Goal: Task Accomplishment & Management: Use online tool/utility

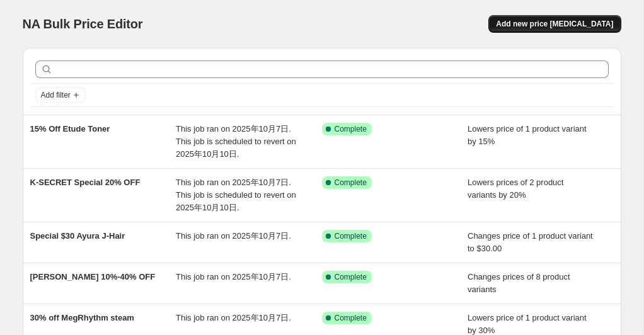
click at [544, 20] on span "Add new price [MEDICAL_DATA]" at bounding box center [554, 24] width 117 height 10
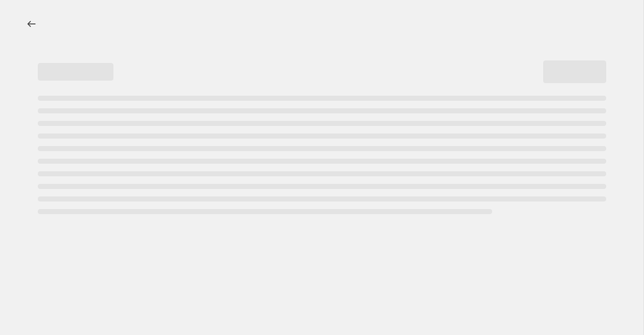
select select "percentage"
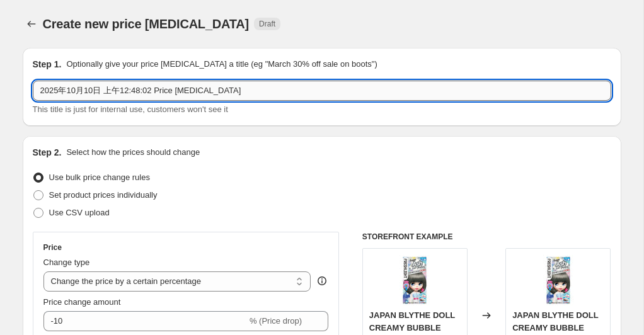
drag, startPoint x: 243, startPoint y: 93, endPoint x: 66, endPoint y: 93, distance: 177.2
click at [68, 93] on input "2025年10月10日 上午12:48:02 Price [MEDICAL_DATA]" at bounding box center [322, 91] width 579 height 20
click at [182, 90] on input "2025年10月10日 上午12:48:02 Price [MEDICAL_DATA]" at bounding box center [322, 91] width 579 height 20
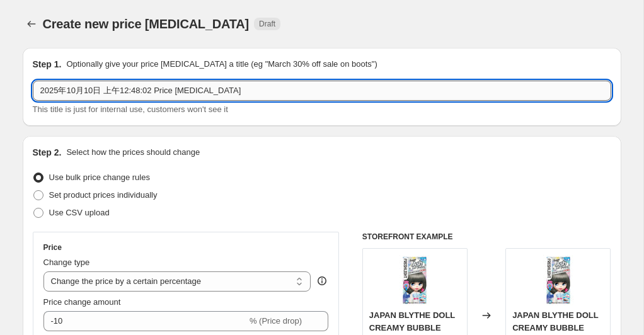
click at [182, 90] on input "2025年10月10日 上午12:48:02 Price [MEDICAL_DATA]" at bounding box center [322, 91] width 579 height 20
paste input "SHISEIDO Facial Wash 21% off"
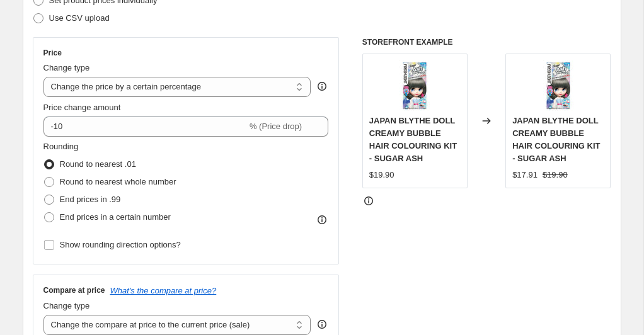
scroll to position [194, 0]
type input "SHISEIDO Facial Wash 21% off"
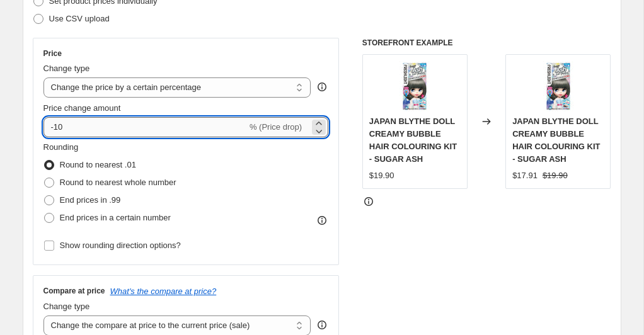
click at [88, 129] on input "-10" at bounding box center [146, 127] width 204 height 20
type input "-1"
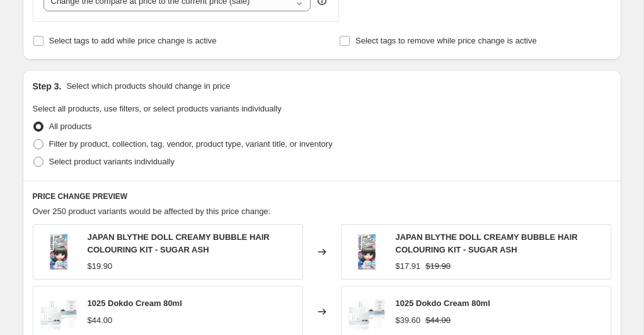
scroll to position [527, 0]
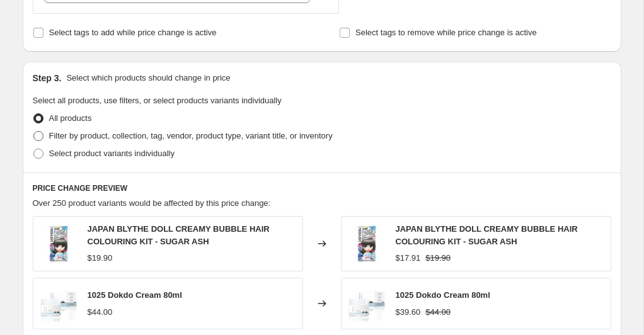
type input "-21"
click at [40, 133] on span at bounding box center [38, 136] width 10 height 10
click at [34, 132] on input "Filter by product, collection, tag, vendor, product type, variant title, or inv…" at bounding box center [33, 131] width 1 height 1
radio input "true"
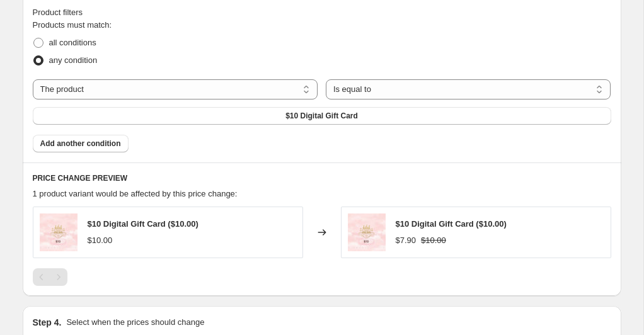
scroll to position [719, 0]
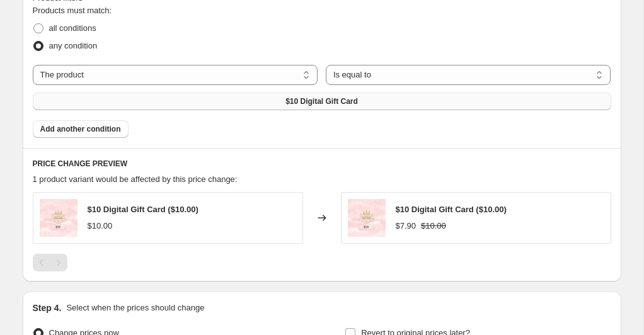
click at [304, 100] on span "$10 Digital Gift Card" at bounding box center [322, 101] width 73 height 10
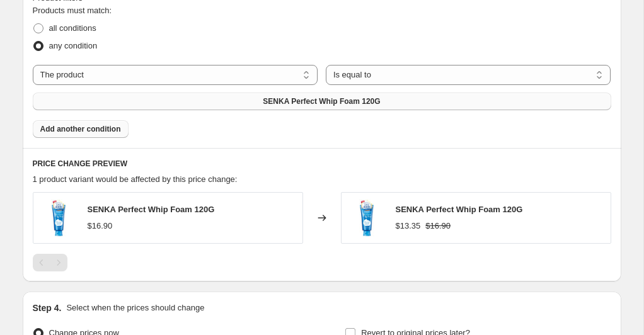
click at [107, 131] on span "Add another condition" at bounding box center [80, 129] width 81 height 10
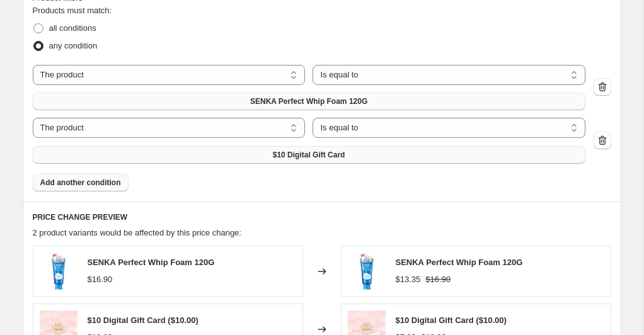
click at [313, 155] on span "$10 Digital Gift Card" at bounding box center [309, 155] width 73 height 10
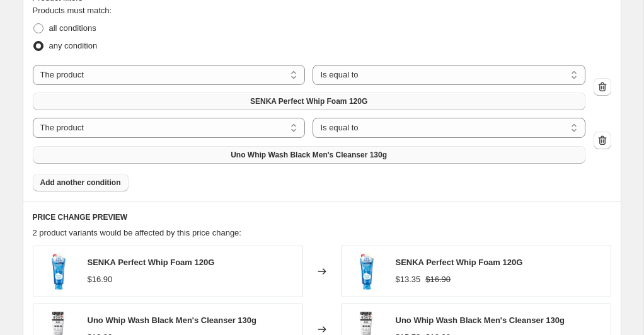
click at [97, 184] on span "Add another condition" at bounding box center [80, 183] width 81 height 10
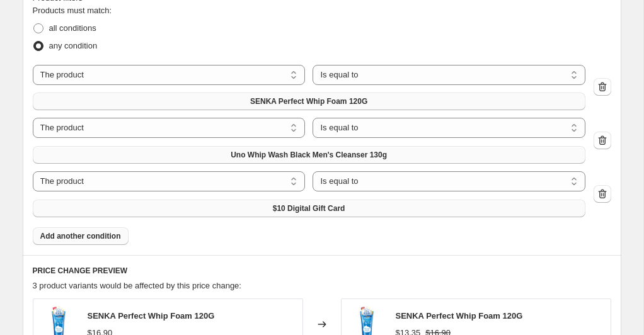
click at [339, 209] on span "$10 Digital Gift Card" at bounding box center [309, 209] width 73 height 10
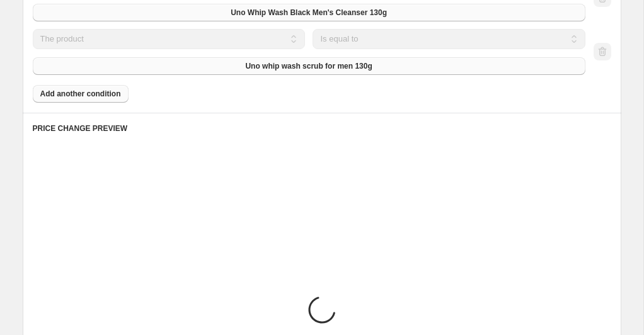
scroll to position [871, 0]
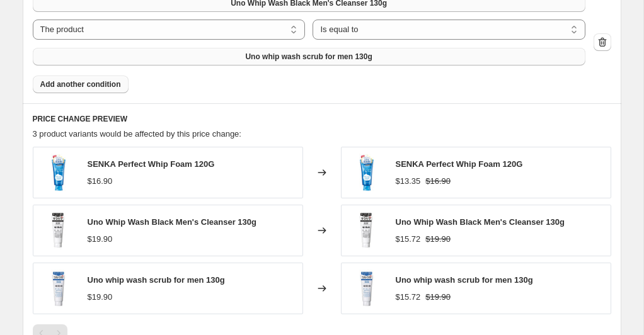
click at [109, 84] on span "Add another condition" at bounding box center [80, 84] width 81 height 10
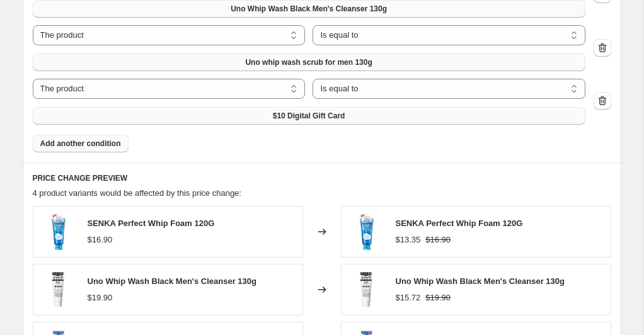
scroll to position [867, 0]
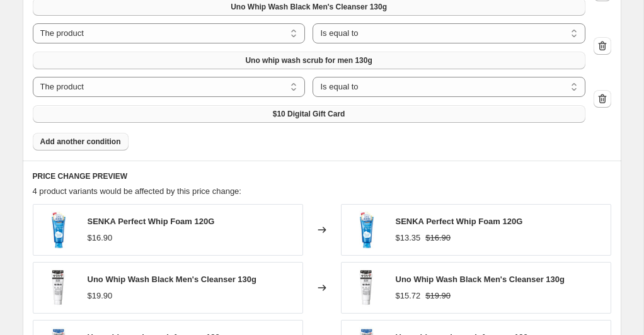
click at [298, 111] on span "$10 Digital Gift Card" at bounding box center [309, 114] width 73 height 10
click at [111, 139] on span "Add another condition" at bounding box center [80, 142] width 81 height 10
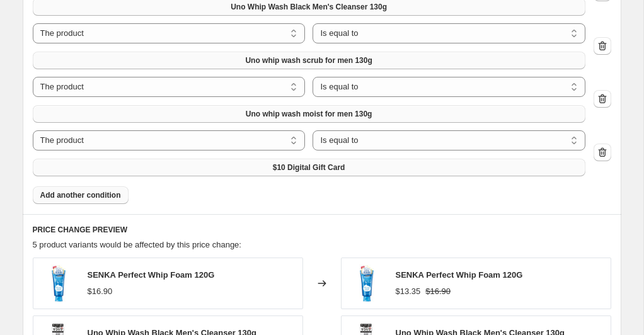
click at [325, 171] on span "$10 Digital Gift Card" at bounding box center [309, 168] width 73 height 10
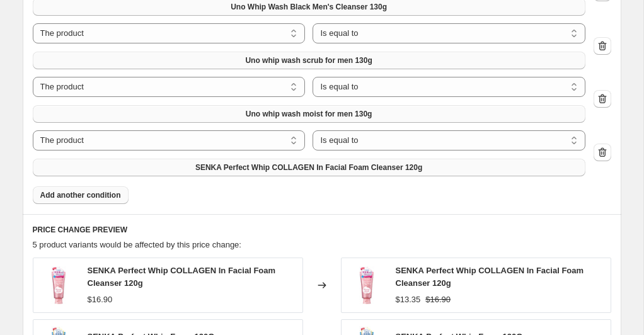
click at [90, 197] on span "Add another condition" at bounding box center [80, 195] width 81 height 10
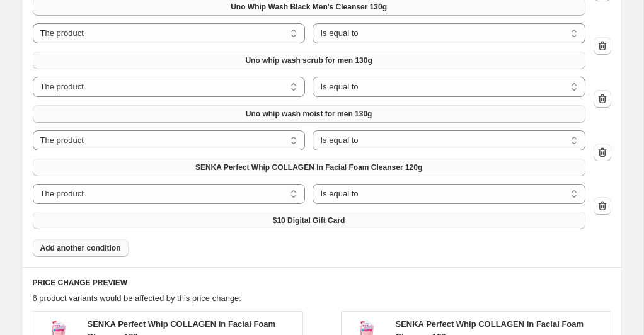
click at [277, 221] on span "$10 Digital Gift Card" at bounding box center [309, 221] width 73 height 10
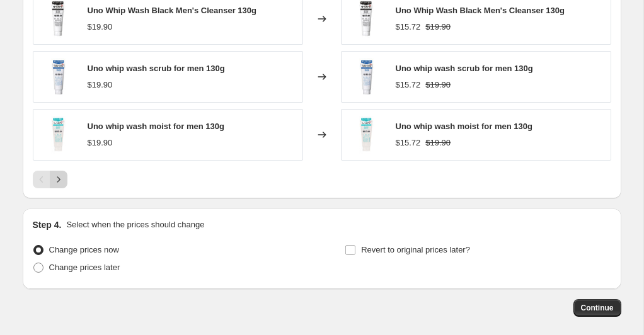
scroll to position [1318, 0]
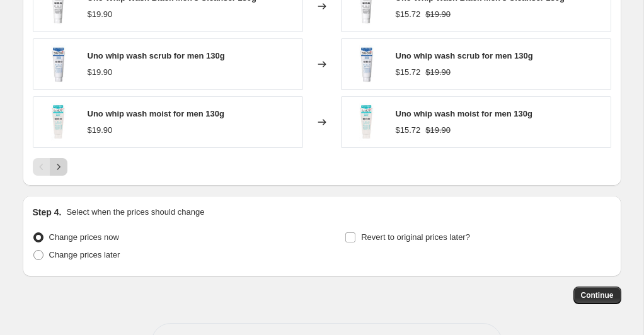
click at [59, 167] on icon "Next" at bounding box center [58, 167] width 13 height 13
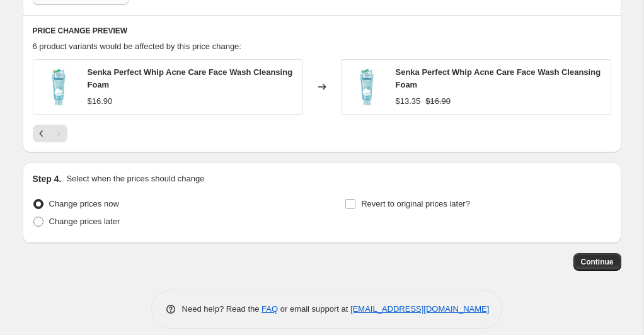
scroll to position [1131, 0]
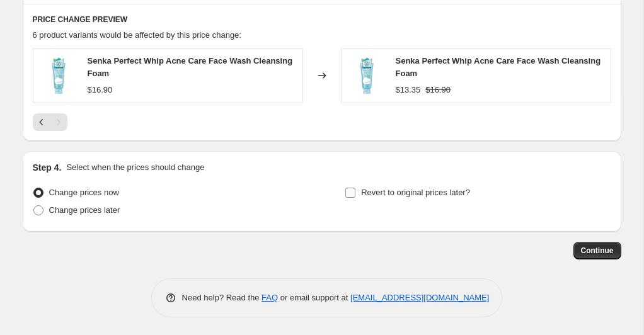
click at [357, 196] on label "Revert to original prices later?" at bounding box center [407, 193] width 125 height 18
click at [356, 196] on input "Revert to original prices later?" at bounding box center [351, 193] width 10 height 10
checkbox input "true"
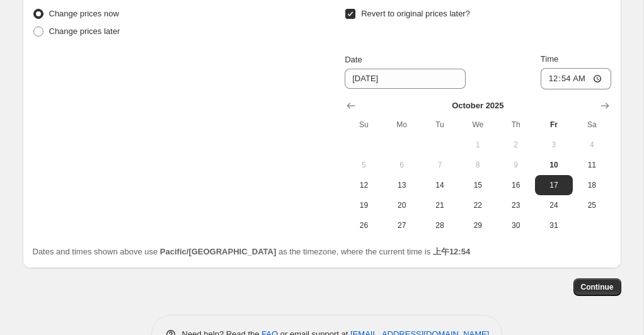
scroll to position [1346, 0]
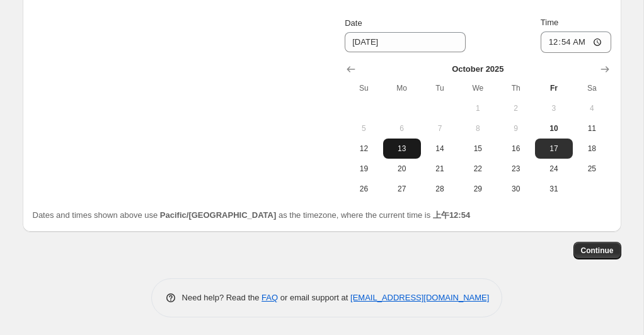
click at [400, 148] on span "13" at bounding box center [402, 149] width 28 height 10
type input "[DATE]"
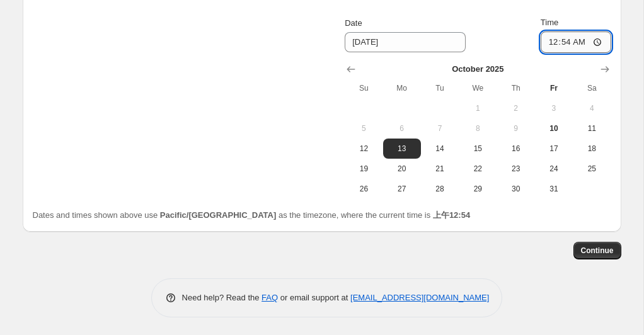
click at [593, 40] on input "00:54" at bounding box center [576, 42] width 71 height 21
type input "23:59"
click at [596, 11] on div "Revert to original prices later? Date [DATE] Time 23:59 [DATE] Su Mo Tu We Th F…" at bounding box center [478, 83] width 266 height 231
click at [598, 254] on span "Continue" at bounding box center [597, 251] width 33 height 10
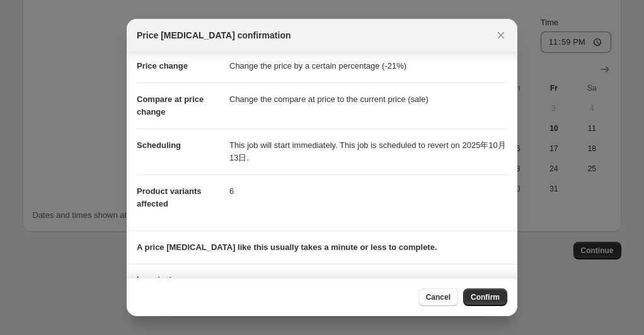
scroll to position [90, 0]
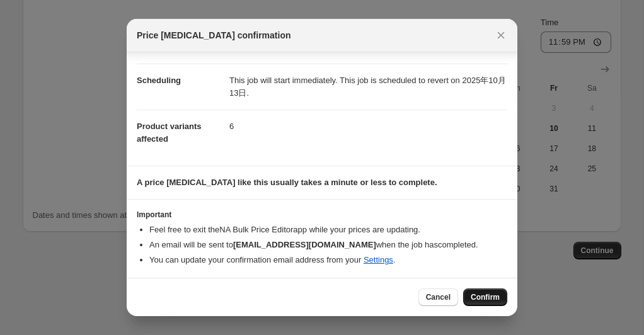
click at [478, 297] on span "Confirm" at bounding box center [485, 298] width 29 height 10
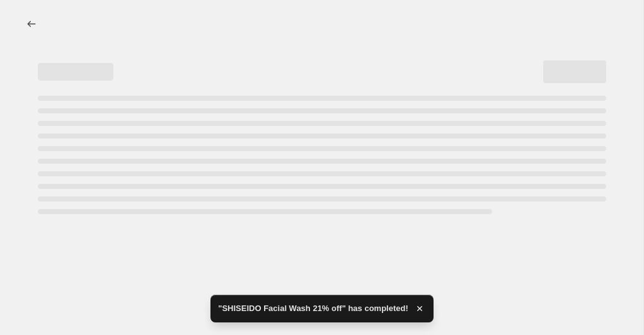
select select "percentage"
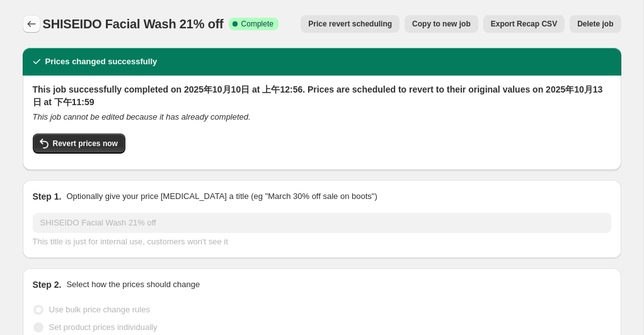
click at [35, 25] on icon "Price change jobs" at bounding box center [31, 24] width 13 height 13
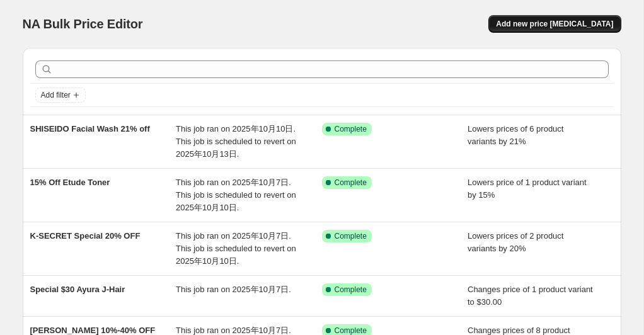
click at [545, 20] on span "Add new price [MEDICAL_DATA]" at bounding box center [554, 24] width 117 height 10
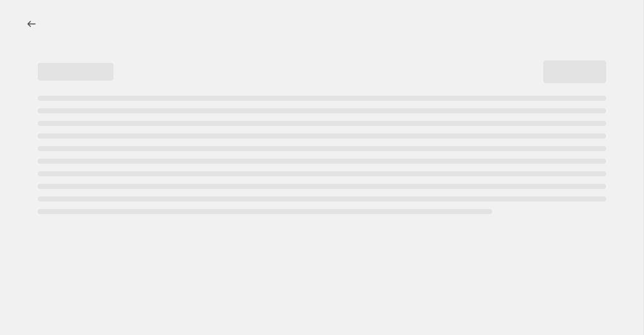
select select "percentage"
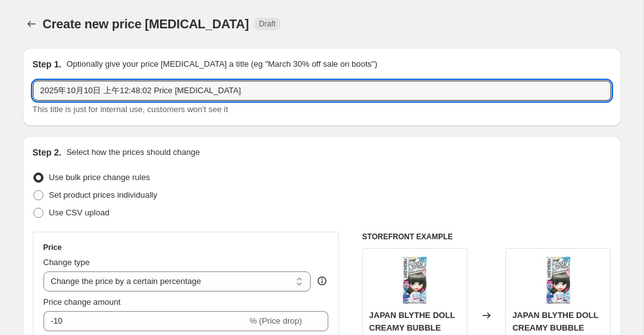
drag, startPoint x: 239, startPoint y: 93, endPoint x: 55, endPoint y: 88, distance: 183.6
paste input "SHISEIDO 35% off UNO"
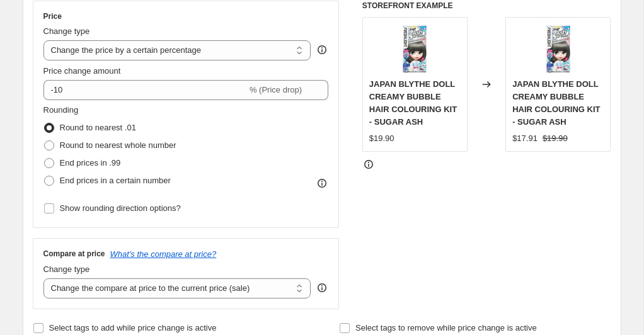
scroll to position [229, 0]
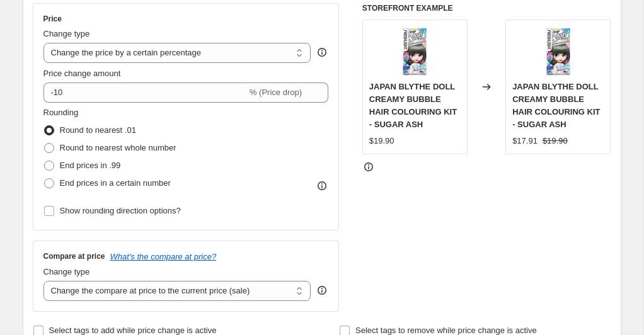
type input "SHISEIDO 35% off UNO"
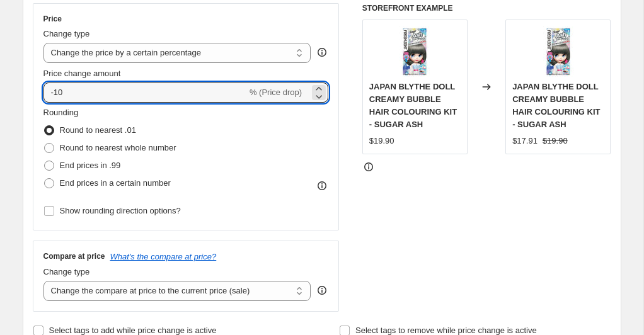
drag, startPoint x: 94, startPoint y: 96, endPoint x: 30, endPoint y: 94, distance: 63.7
click at [30, 94] on div "Step 2. Select how the prices should change Use bulk price change rules Set pro…" at bounding box center [322, 128] width 599 height 443
type input "3"
click at [73, 93] on input "Price change amount" at bounding box center [168, 93] width 249 height 20
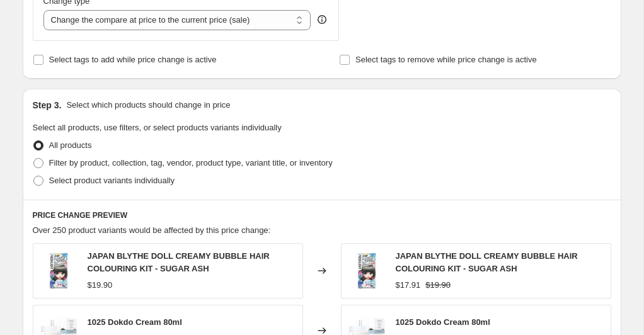
scroll to position [505, 0]
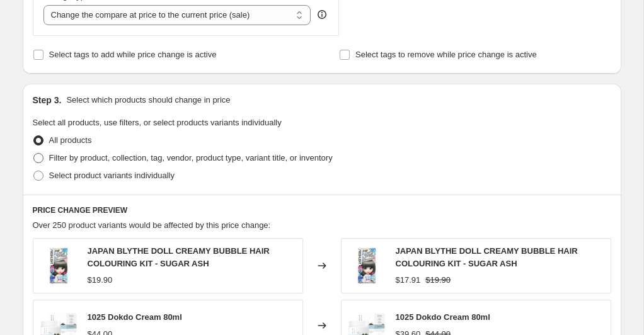
type input "-35"
click at [38, 159] on span at bounding box center [38, 158] width 10 height 10
click at [34, 154] on input "Filter by product, collection, tag, vendor, product type, variant title, or inv…" at bounding box center [33, 153] width 1 height 1
radio input "true"
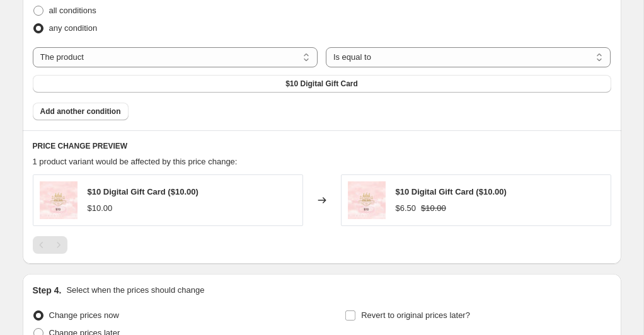
scroll to position [737, 0]
click at [309, 86] on span "$10 Digital Gift Card" at bounding box center [322, 83] width 73 height 10
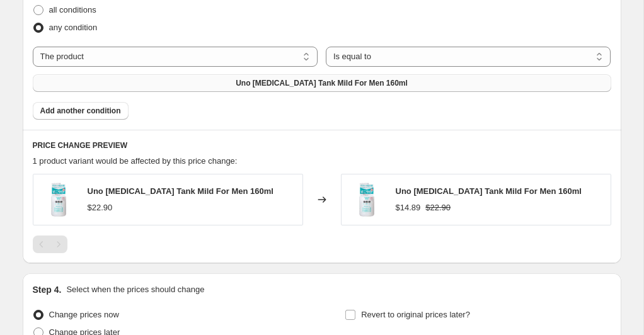
scroll to position [859, 0]
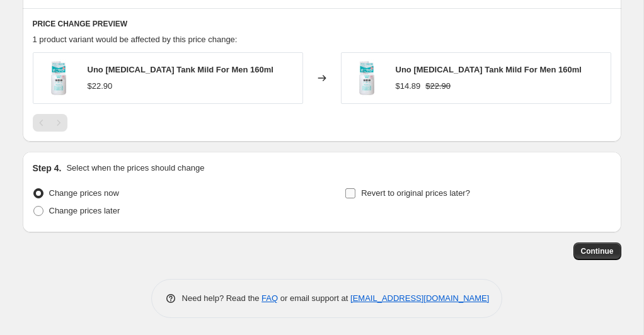
click at [355, 195] on input "Revert to original prices later?" at bounding box center [351, 194] width 10 height 10
checkbox input "true"
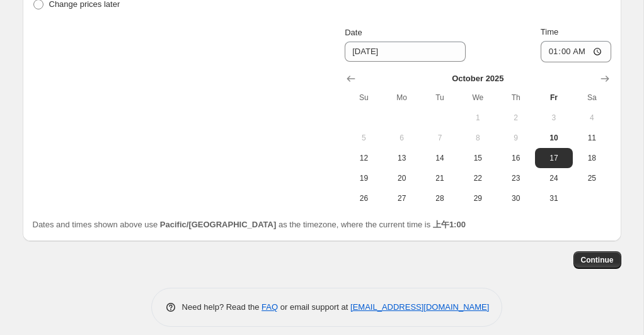
scroll to position [1075, 0]
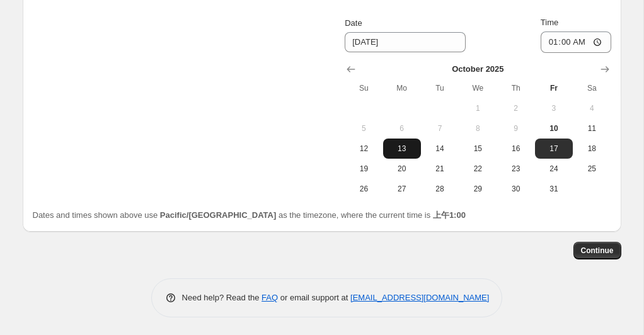
click at [404, 144] on span "13" at bounding box center [402, 149] width 28 height 10
type input "[DATE]"
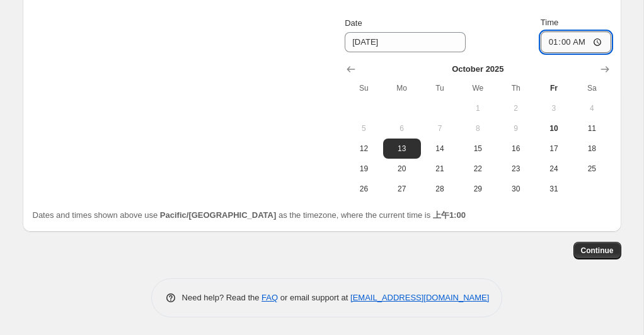
click at [588, 42] on input "01:00" at bounding box center [576, 42] width 71 height 21
click at [596, 43] on input "01:00" at bounding box center [576, 42] width 71 height 21
type input "23:59"
click at [291, 90] on div "Change prices now Change prices later Revert to original prices later? Date [DA…" at bounding box center [322, 83] width 579 height 231
click at [600, 248] on span "Continue" at bounding box center [597, 251] width 33 height 10
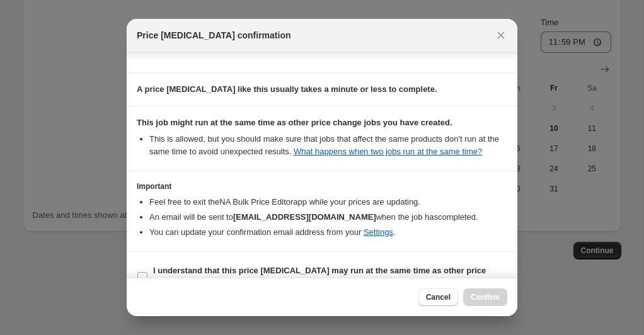
scroll to position [219, 0]
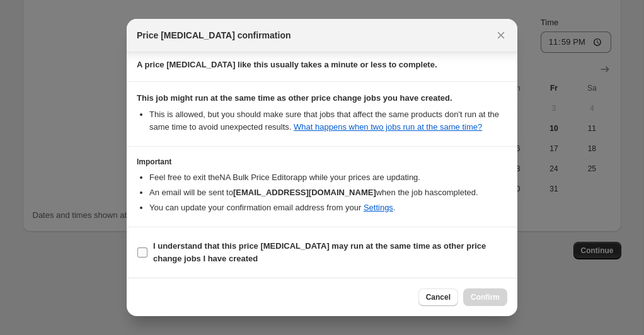
click at [139, 248] on input "I understand that this price [MEDICAL_DATA] may run at the same time as other p…" at bounding box center [142, 253] width 10 height 10
checkbox input "true"
click at [477, 293] on span "Confirm" at bounding box center [485, 298] width 29 height 10
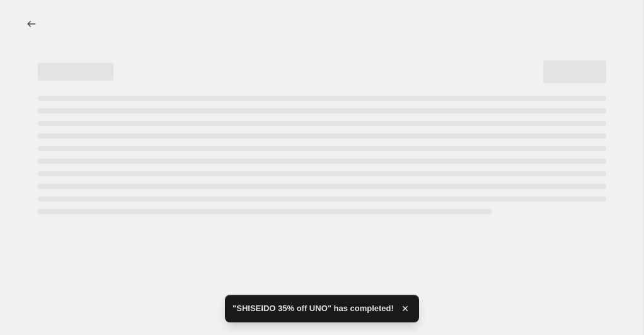
select select "percentage"
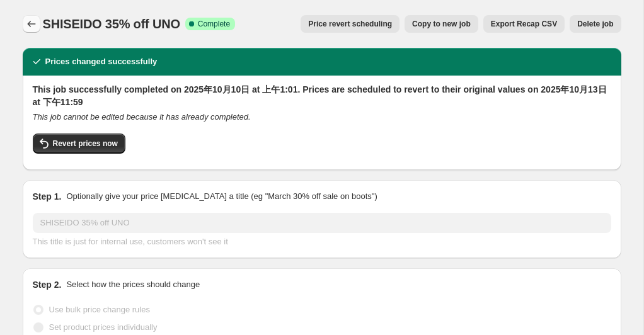
click at [32, 21] on icon "Price change jobs" at bounding box center [31, 24] width 13 height 13
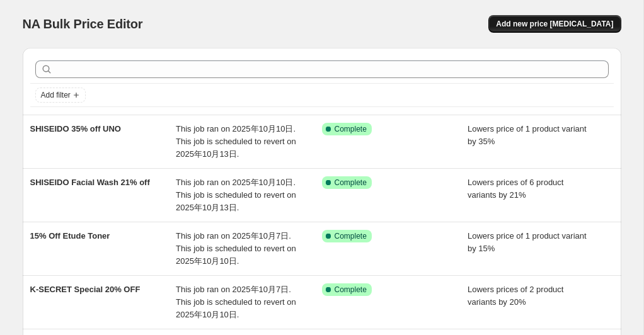
click at [524, 25] on span "Add new price [MEDICAL_DATA]" at bounding box center [554, 24] width 117 height 10
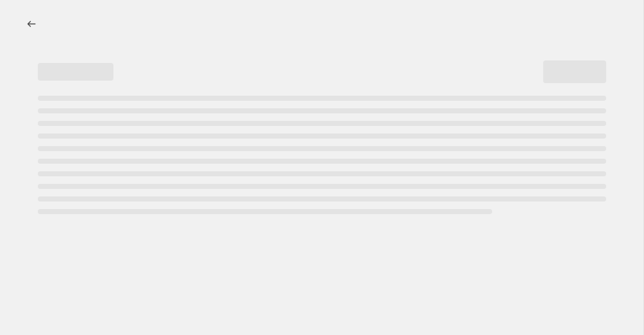
select select "percentage"
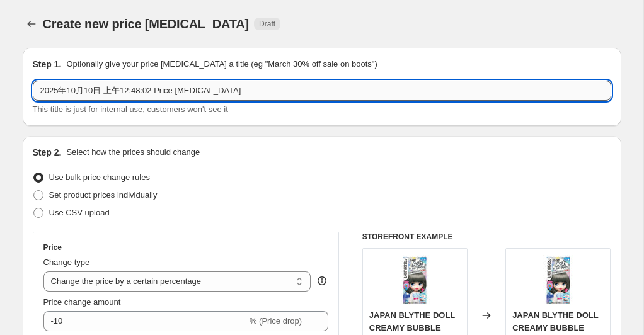
drag, startPoint x: 248, startPoint y: 90, endPoint x: 37, endPoint y: 89, distance: 211.2
click at [37, 89] on input "2025年10月10日 上午12:48:02 Price [MEDICAL_DATA]" at bounding box center [322, 91] width 579 height 20
paste input "SHISEIDO 25% OFF"
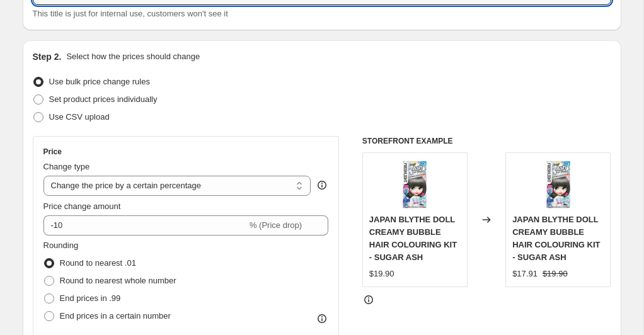
scroll to position [108, 0]
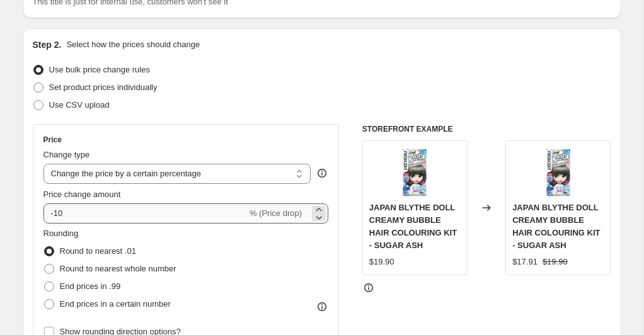
type input "SHISEIDO 25% OFF"
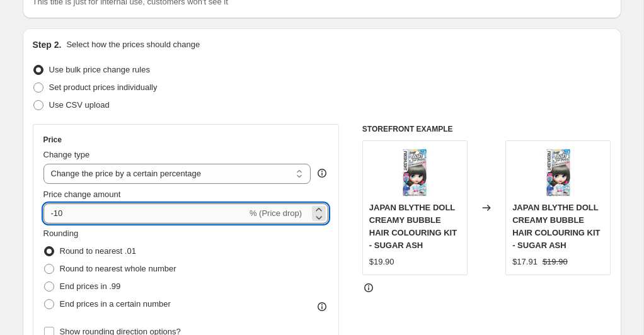
click at [93, 213] on input "-10" at bounding box center [146, 214] width 204 height 20
type input "-1"
type input "-25"
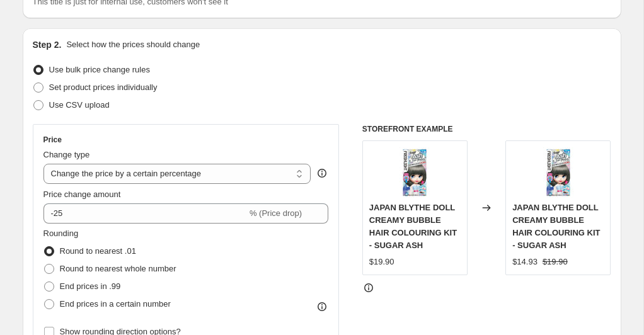
click at [237, 115] on div "Step 2. Select how the prices should change Use bulk price change rules Set pro…" at bounding box center [322, 249] width 579 height 422
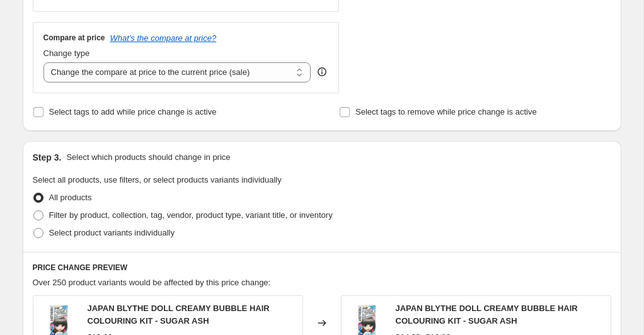
scroll to position [463, 0]
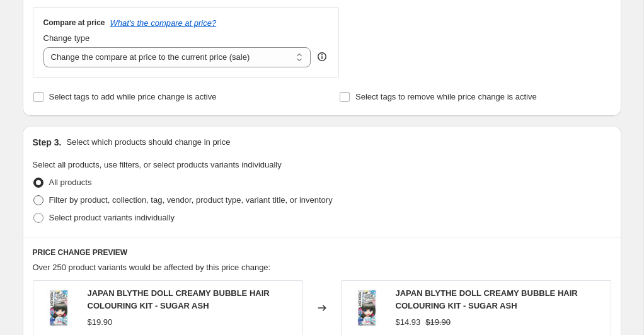
click at [38, 202] on span at bounding box center [38, 200] width 10 height 10
click at [34, 196] on input "Filter by product, collection, tag, vendor, product type, variant title, or inv…" at bounding box center [33, 195] width 1 height 1
radio input "true"
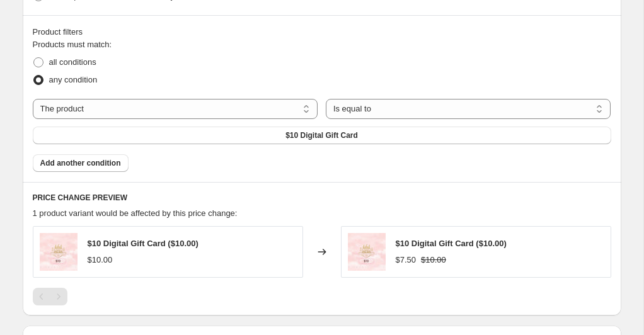
scroll to position [687, 0]
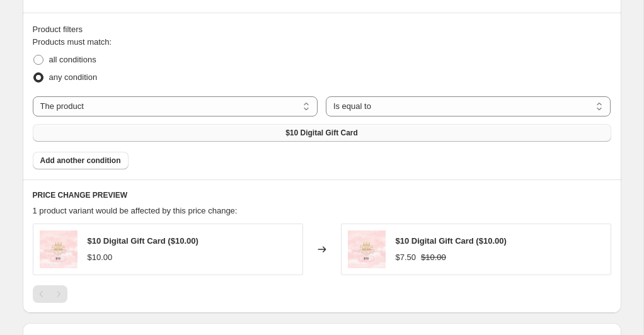
click at [310, 135] on span "$10 Digital Gift Card" at bounding box center [322, 133] width 73 height 10
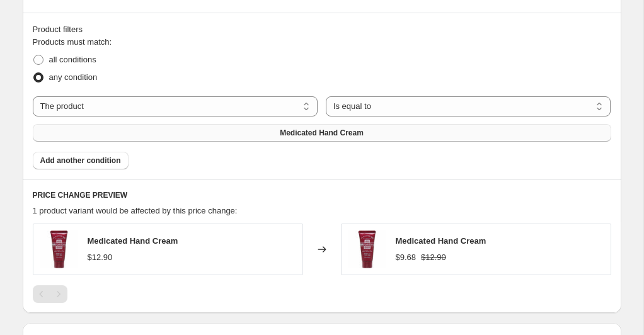
click at [95, 162] on span "Add another condition" at bounding box center [80, 161] width 81 height 10
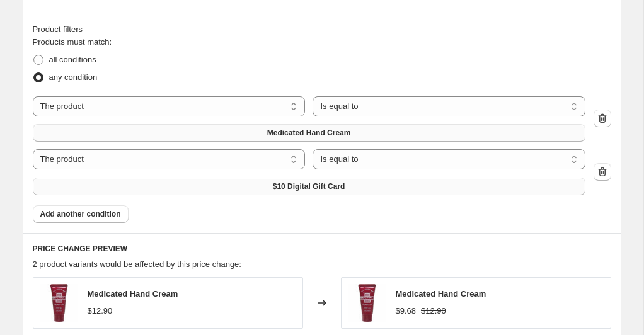
click at [279, 189] on span "$10 Digital Gift Card" at bounding box center [309, 187] width 73 height 10
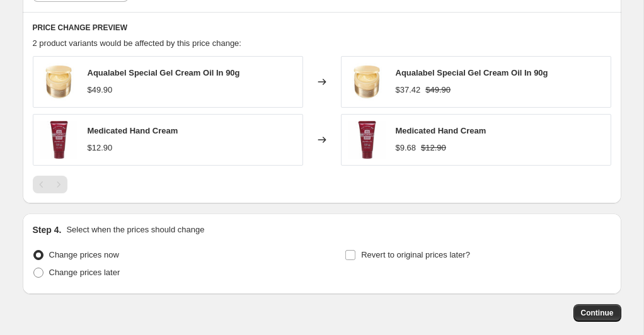
scroll to position [970, 0]
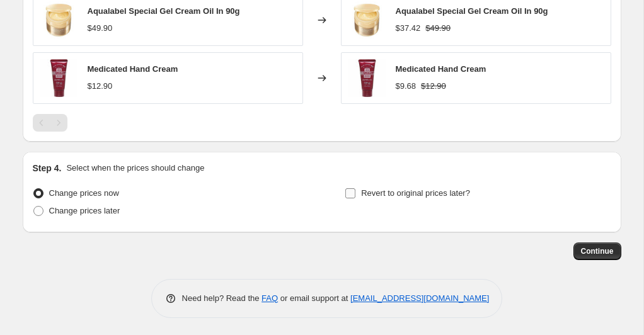
click at [352, 190] on input "Revert to original prices later?" at bounding box center [351, 194] width 10 height 10
checkbox input "true"
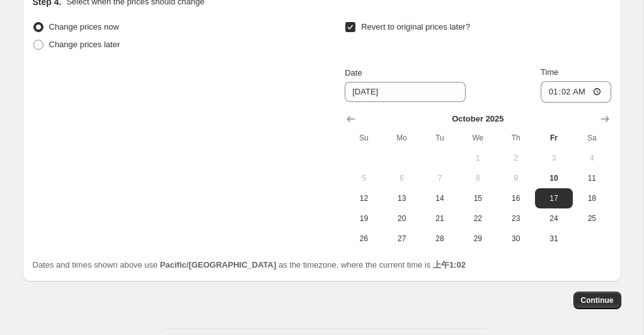
scroll to position [1134, 0]
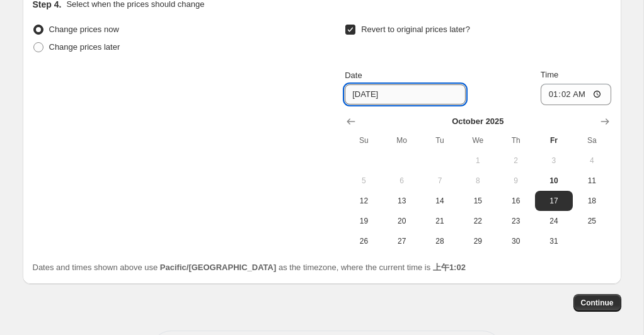
click at [419, 87] on input "[DATE]" at bounding box center [405, 94] width 121 height 20
click at [400, 198] on span "13" at bounding box center [402, 201] width 28 height 10
type input "[DATE]"
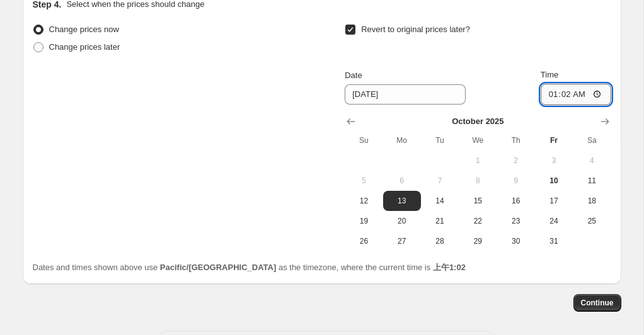
click at [560, 96] on input "01:02" at bounding box center [576, 94] width 71 height 21
click at [590, 93] on input "01:02" at bounding box center [576, 94] width 71 height 21
click at [602, 93] on input "01:02" at bounding box center [576, 94] width 71 height 21
type input "23:59"
click at [534, 44] on div "Revert to original prices later?" at bounding box center [478, 40] width 266 height 38
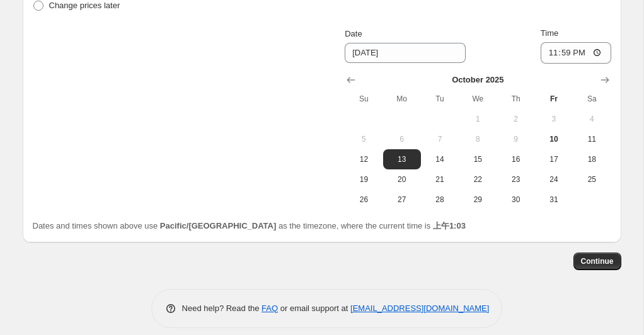
scroll to position [1186, 0]
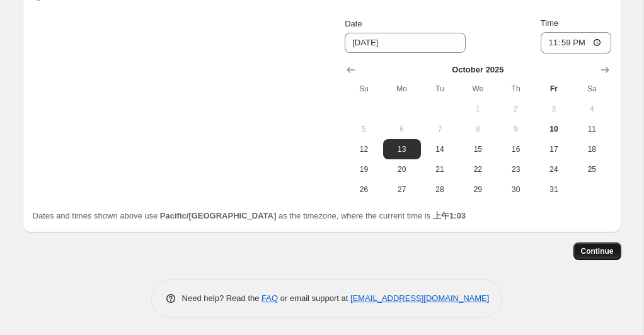
click at [590, 250] on span "Continue" at bounding box center [597, 252] width 33 height 10
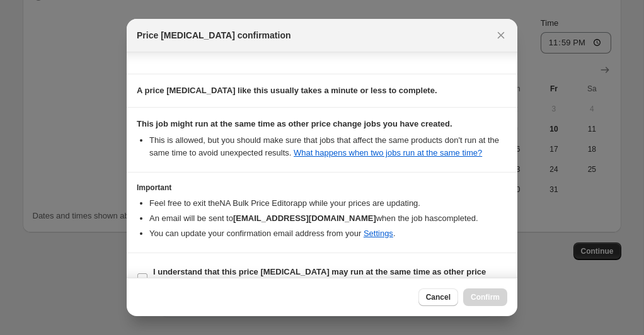
scroll to position [219, 0]
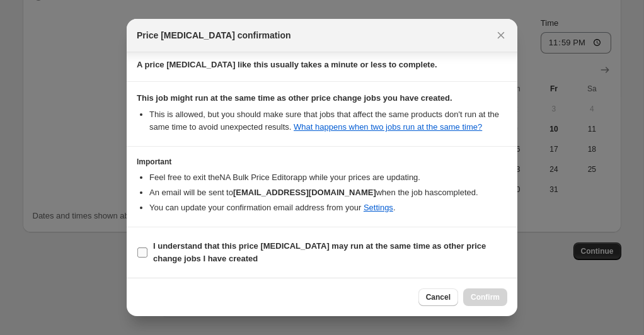
click at [149, 252] on label "I understand that this price [MEDICAL_DATA] may run at the same time as other p…" at bounding box center [322, 253] width 371 height 30
click at [148, 252] on input "I understand that this price [MEDICAL_DATA] may run at the same time as other p…" at bounding box center [142, 253] width 10 height 10
checkbox input "true"
drag, startPoint x: 477, startPoint y: 293, endPoint x: 356, endPoint y: 255, distance: 127.0
click at [477, 293] on span "Confirm" at bounding box center [485, 298] width 29 height 10
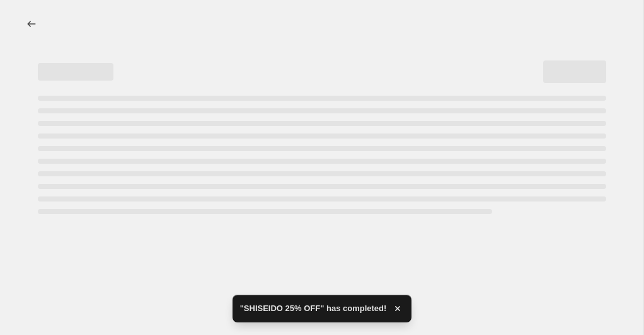
select select "percentage"
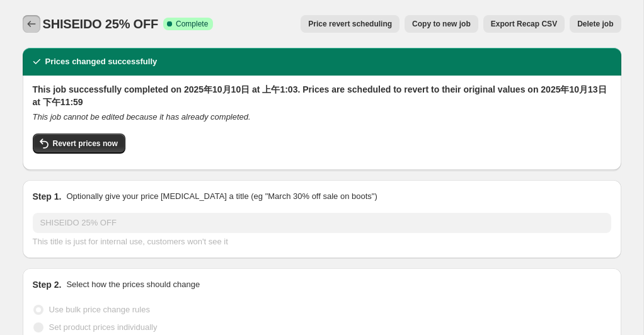
click at [33, 24] on icon "Price change jobs" at bounding box center [31, 24] width 13 height 13
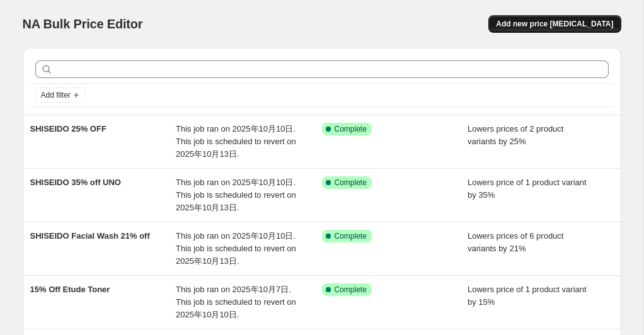
click at [532, 27] on span "Add new price [MEDICAL_DATA]" at bounding box center [554, 24] width 117 height 10
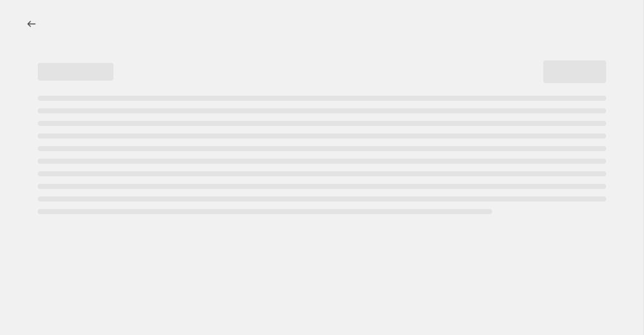
select select "percentage"
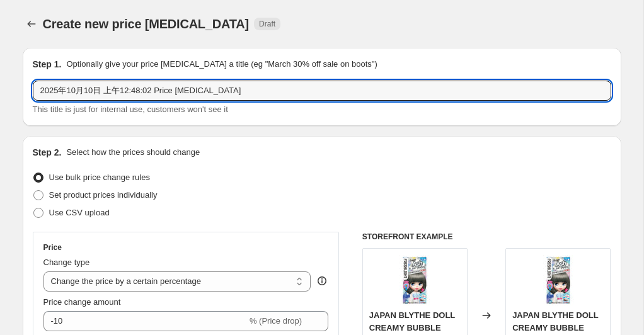
drag, startPoint x: 260, startPoint y: 88, endPoint x: 31, endPoint y: 92, distance: 228.9
click at [31, 92] on div "Step 1. Optionally give your price [MEDICAL_DATA] a title (eg "March 30% off sa…" at bounding box center [322, 87] width 599 height 78
paste input "SHISEIDO 15% OFF"
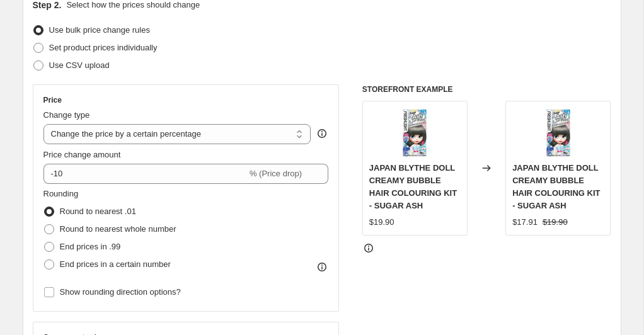
scroll to position [149, 0]
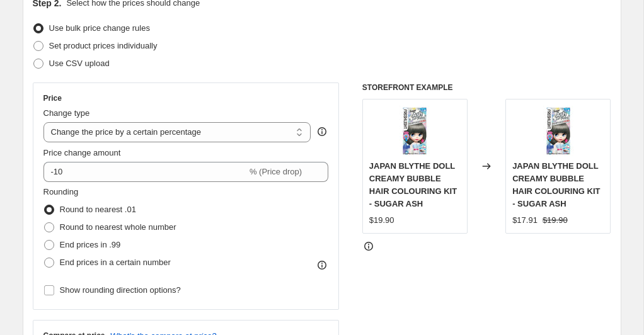
type input "SHISEIDO 15% OFF"
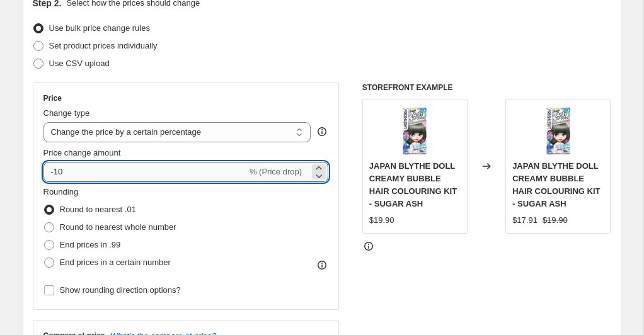
click at [110, 175] on input "-10" at bounding box center [146, 172] width 204 height 20
type input "-15"
click at [274, 104] on div "Price Change type Change the price to a certain amount Change the price by a ce…" at bounding box center [187, 196] width 286 height 206
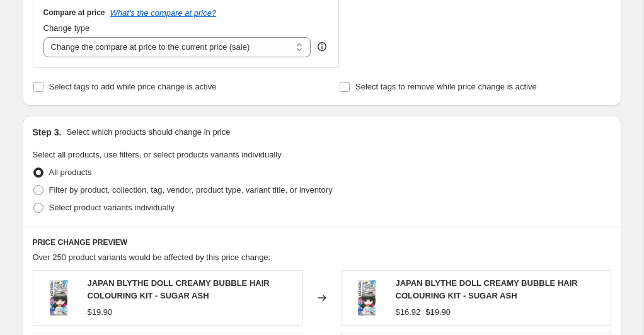
scroll to position [486, 0]
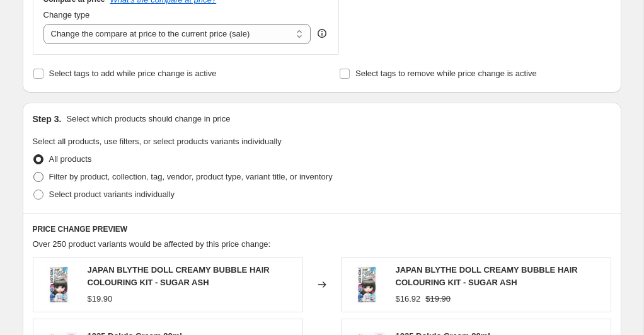
click at [37, 175] on span at bounding box center [38, 177] width 10 height 10
click at [34, 173] on input "Filter by product, collection, tag, vendor, product type, variant title, or inv…" at bounding box center [33, 172] width 1 height 1
radio input "true"
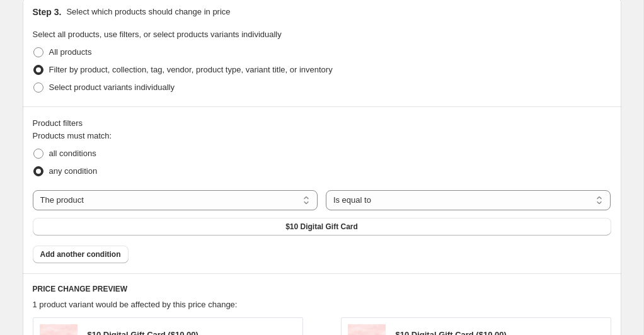
scroll to position [595, 0]
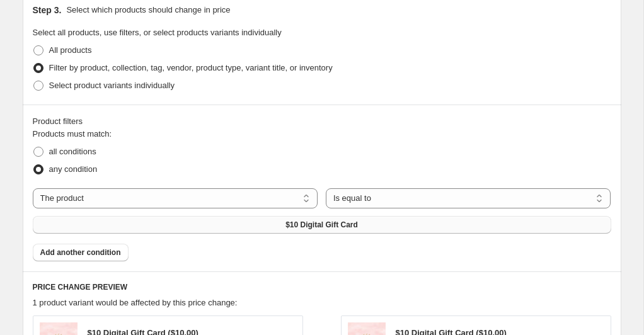
click at [286, 224] on span "$10 Digital Gift Card" at bounding box center [322, 225] width 73 height 10
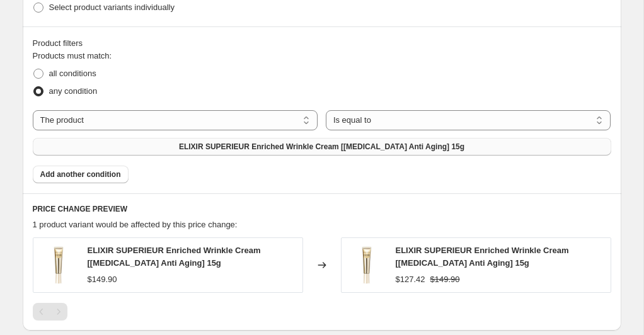
scroll to position [674, 0]
click at [115, 178] on button "Add another condition" at bounding box center [81, 174] width 96 height 18
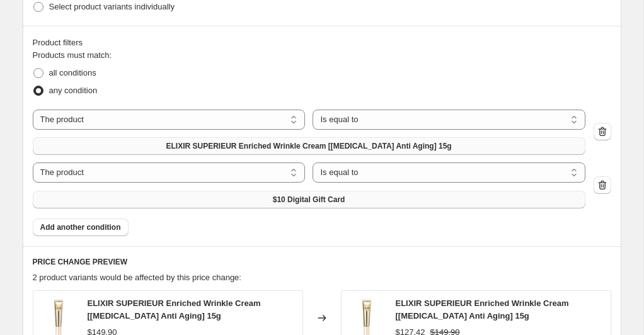
click at [299, 201] on span "$10 Digital Gift Card" at bounding box center [309, 200] width 73 height 10
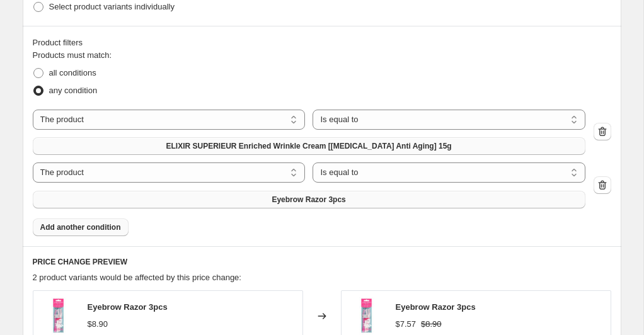
click at [85, 230] on span "Add another condition" at bounding box center [80, 228] width 81 height 10
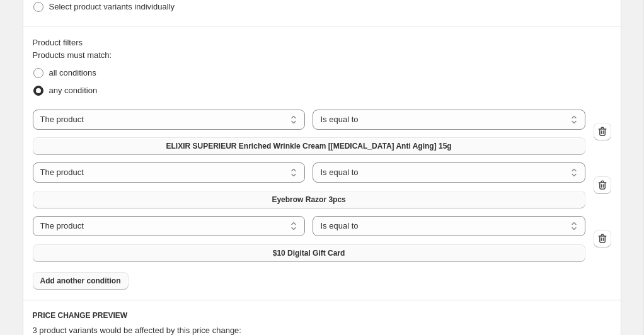
click at [311, 253] on span "$10 Digital Gift Card" at bounding box center [309, 253] width 73 height 10
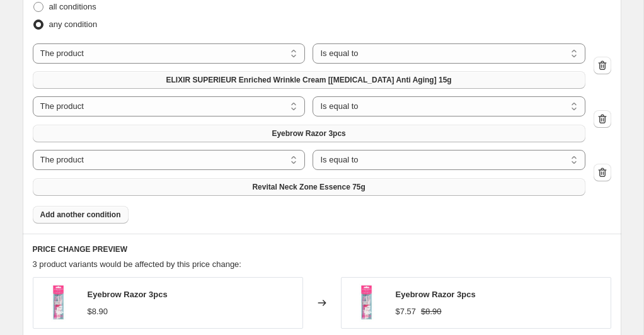
click at [100, 214] on span "Add another condition" at bounding box center [80, 215] width 81 height 10
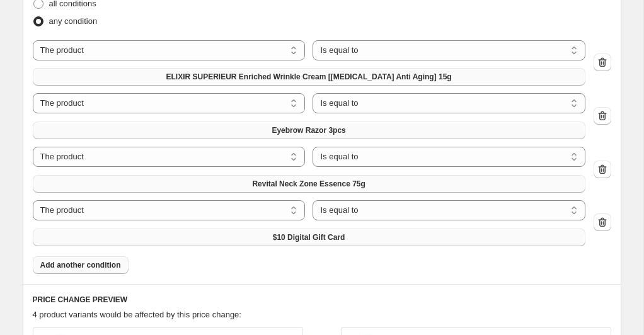
click at [279, 238] on span "$10 Digital Gift Card" at bounding box center [309, 238] width 73 height 10
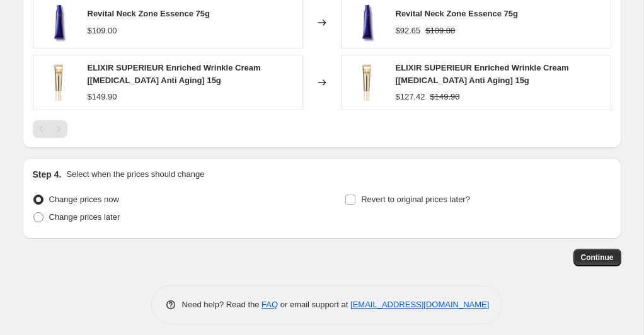
scroll to position [1201, 0]
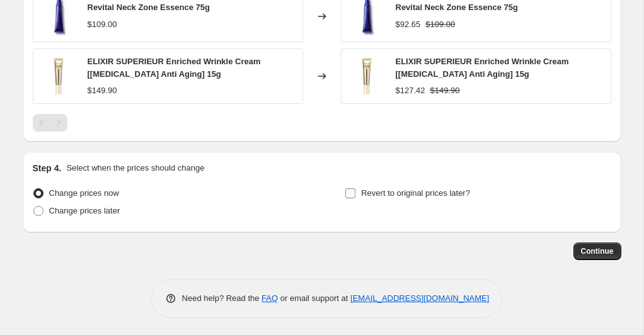
click at [355, 194] on input "Revert to original prices later?" at bounding box center [351, 194] width 10 height 10
checkbox input "true"
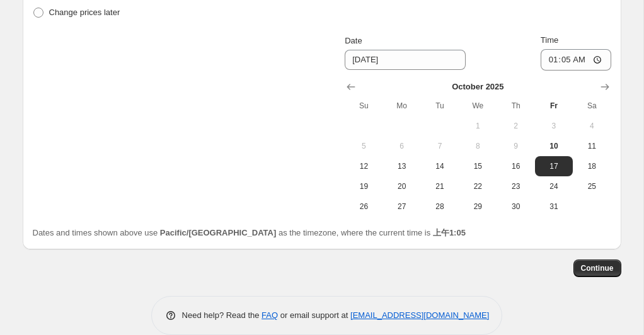
scroll to position [1406, 0]
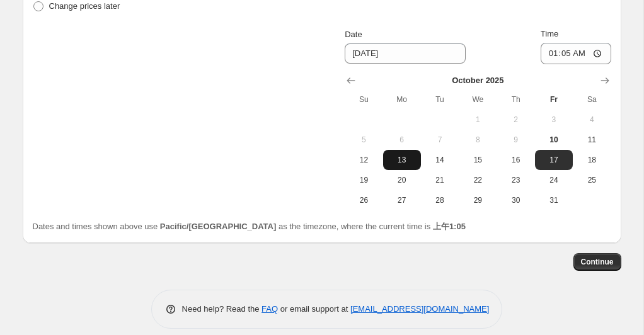
click at [402, 159] on span "13" at bounding box center [402, 160] width 28 height 10
type input "[DATE]"
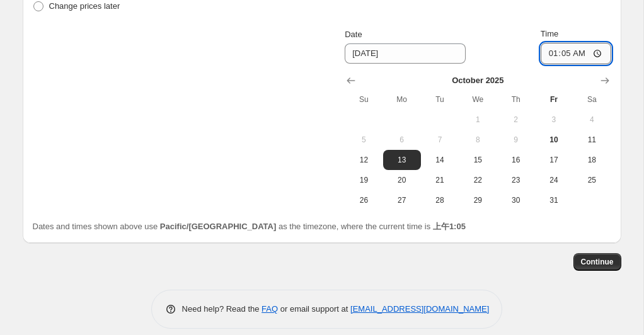
scroll to position [1405, 0]
click at [574, 56] on input "01:05" at bounding box center [576, 54] width 71 height 21
click at [602, 52] on input "01:05" at bounding box center [576, 54] width 71 height 21
type input "23:59"
click at [473, 51] on div "Date [DATE] Time 23:59" at bounding box center [478, 46] width 266 height 37
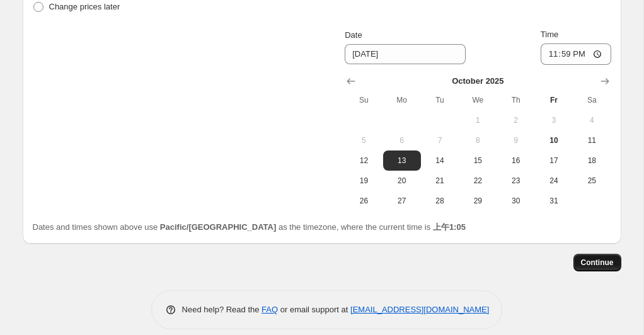
click at [604, 264] on span "Continue" at bounding box center [597, 263] width 33 height 10
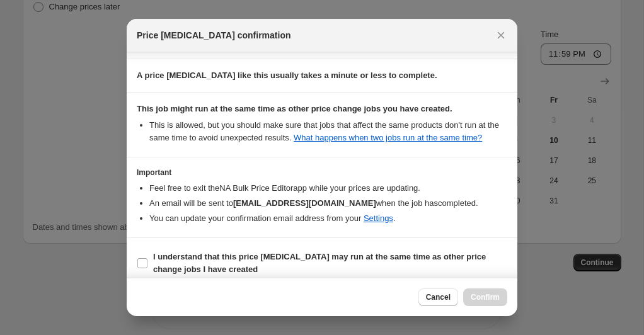
scroll to position [219, 0]
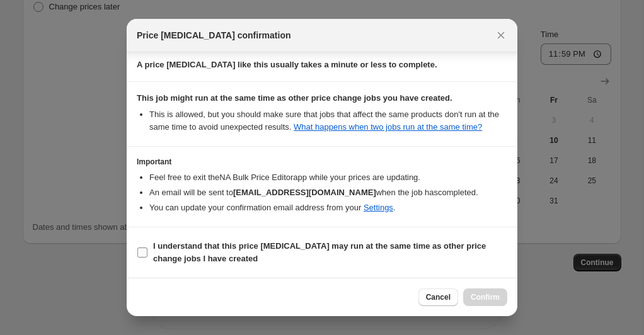
click at [145, 248] on input "I understand that this price [MEDICAL_DATA] may run at the same time as other p…" at bounding box center [142, 253] width 10 height 10
checkbox input "true"
click at [478, 297] on span "Confirm" at bounding box center [485, 298] width 29 height 10
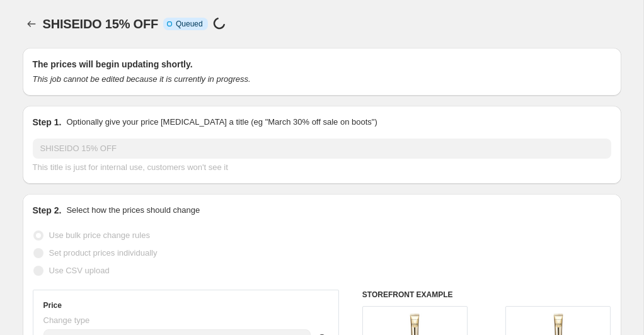
scroll to position [1405, 0]
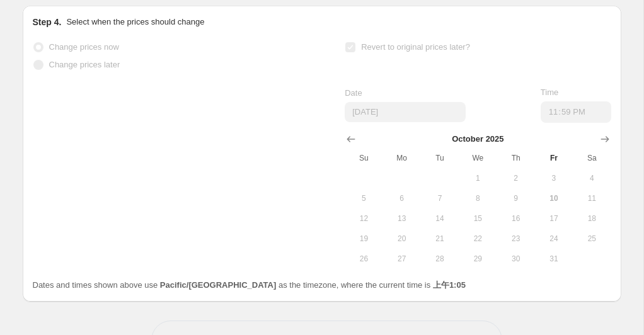
select select "percentage"
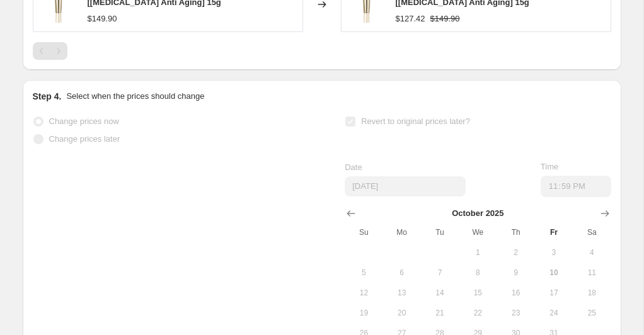
scroll to position [0, 0]
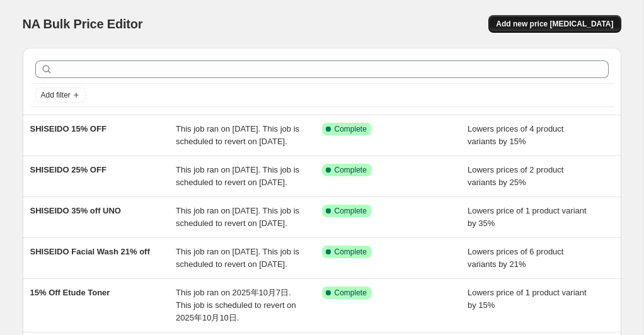
click at [539, 25] on span "Add new price [MEDICAL_DATA]" at bounding box center [554, 24] width 117 height 10
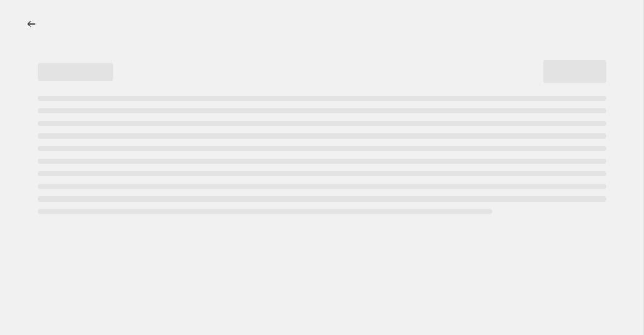
select select "percentage"
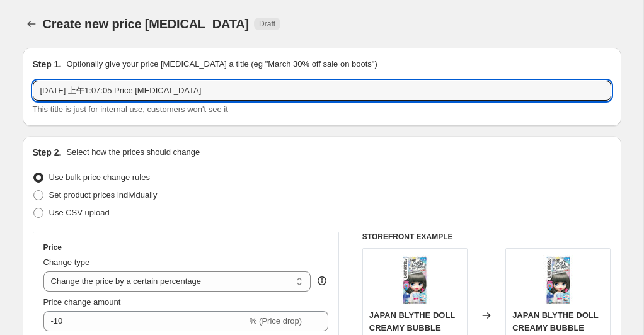
drag, startPoint x: 244, startPoint y: 98, endPoint x: 28, endPoint y: 91, distance: 216.4
click at [28, 91] on div "Step 1. Optionally give your price change job a title (eg "March 30% off sale o…" at bounding box center [322, 87] width 599 height 78
paste input "Shiseido ÍPSA 15% OFF"
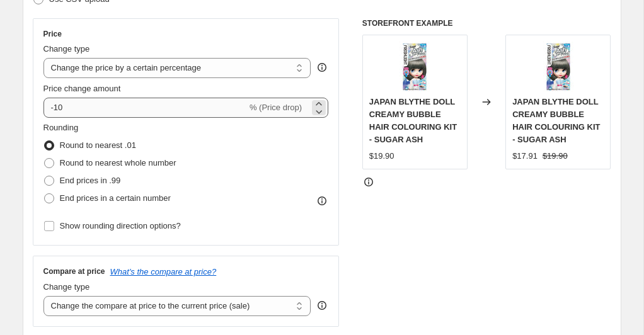
scroll to position [214, 0]
type input "Shiseido ÍPSA 15% OFF"
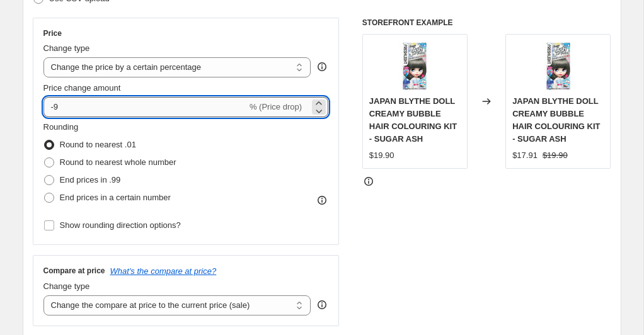
click at [152, 111] on input "-9" at bounding box center [146, 107] width 204 height 20
type input "-8"
type input "-15"
click at [246, 189] on div "Rounding Round to nearest .01 Round to nearest whole number End prices in .99 E…" at bounding box center [187, 164] width 286 height 86
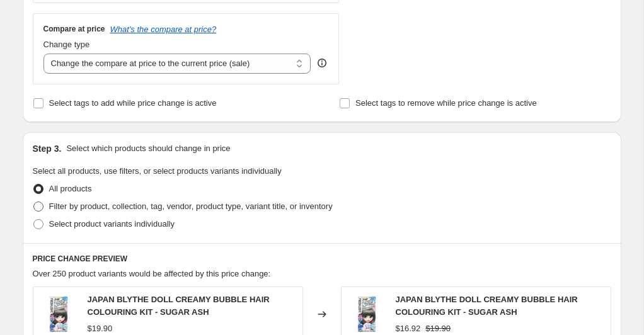
scroll to position [456, 0]
click at [45, 205] on label "Filter by product, collection, tag, vendor, product type, variant title, or inv…" at bounding box center [183, 208] width 300 height 18
click at [34, 203] on input "Filter by product, collection, tag, vendor, product type, variant title, or inv…" at bounding box center [33, 202] width 1 height 1
radio input "true"
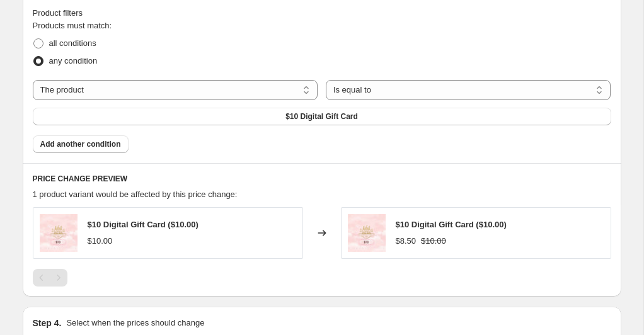
scroll to position [704, 0]
click at [326, 117] on span "$10 Digital Gift Card" at bounding box center [322, 116] width 73 height 10
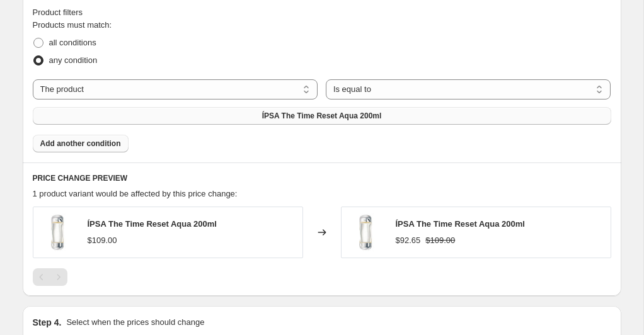
click at [107, 144] on span "Add another condition" at bounding box center [80, 144] width 81 height 10
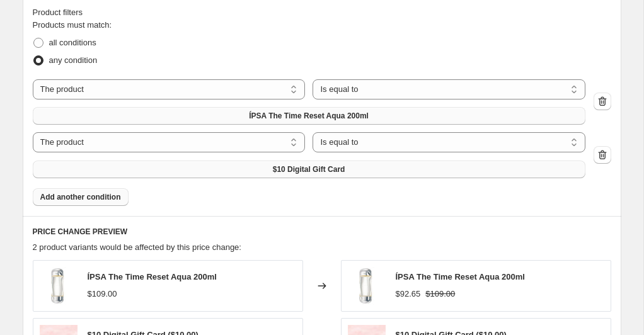
click at [270, 169] on button "$10 Digital Gift Card" at bounding box center [309, 170] width 553 height 18
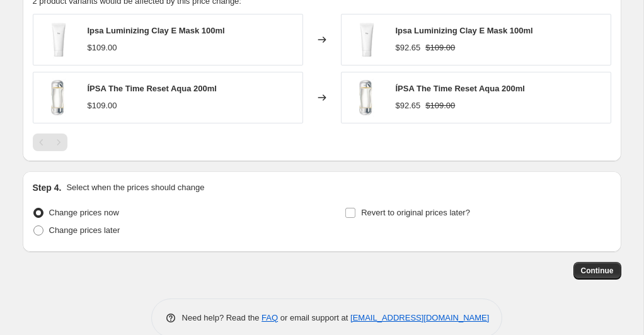
scroll to position [962, 0]
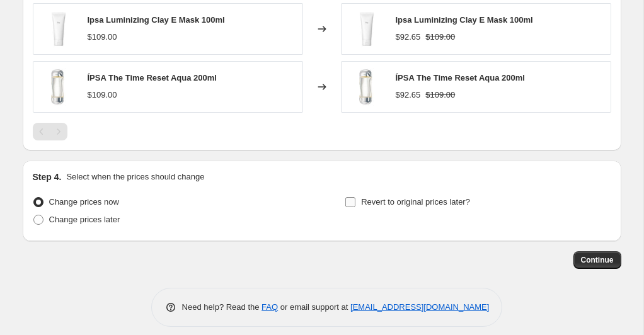
click at [351, 206] on input "Revert to original prices later?" at bounding box center [351, 202] width 10 height 10
checkbox input "true"
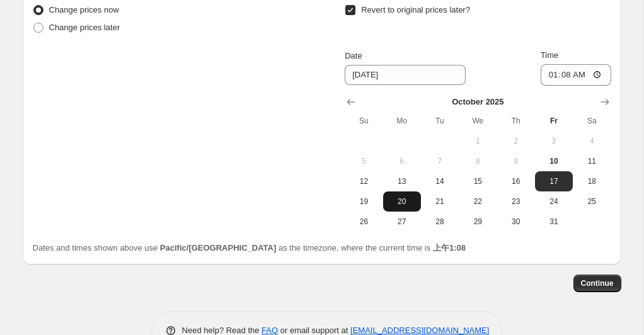
scroll to position [1154, 0]
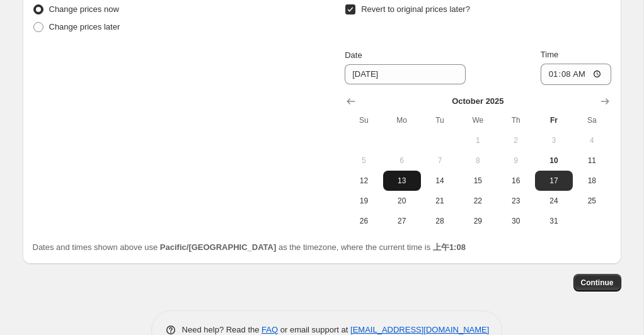
click at [403, 183] on span "13" at bounding box center [402, 181] width 28 height 10
type input "[DATE]"
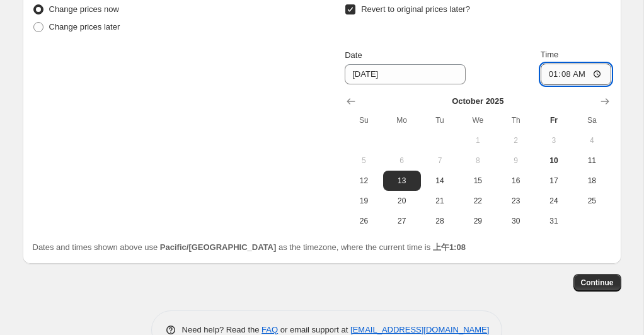
click at [597, 71] on input "01:08" at bounding box center [576, 74] width 71 height 21
type input "23:59"
click at [608, 40] on div "Revert to original prices later? Date [DATE] Time 23:59 [DATE] Su Mo Tu We Th F…" at bounding box center [478, 116] width 266 height 231
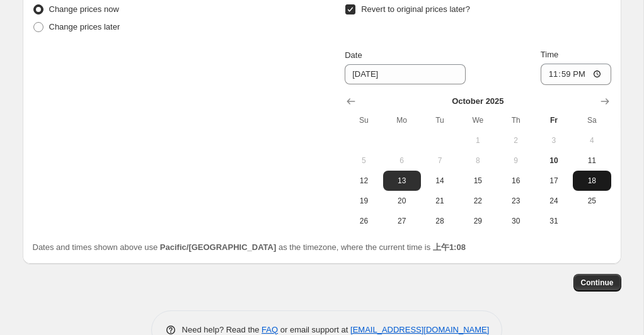
scroll to position [1186, 0]
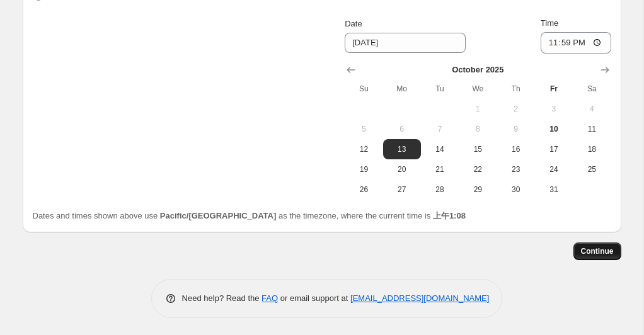
click at [600, 253] on span "Continue" at bounding box center [597, 252] width 33 height 10
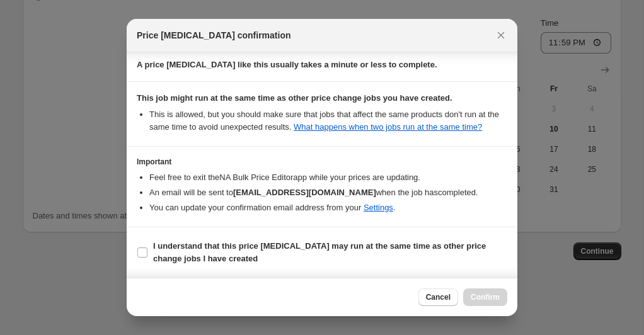
scroll to position [219, 0]
click at [143, 253] on input "I understand that this price [MEDICAL_DATA] may run at the same time as other p…" at bounding box center [142, 253] width 10 height 10
checkbox input "true"
click at [484, 299] on span "Confirm" at bounding box center [485, 298] width 29 height 10
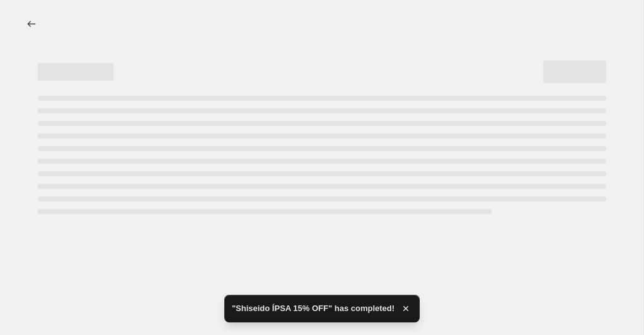
select select "percentage"
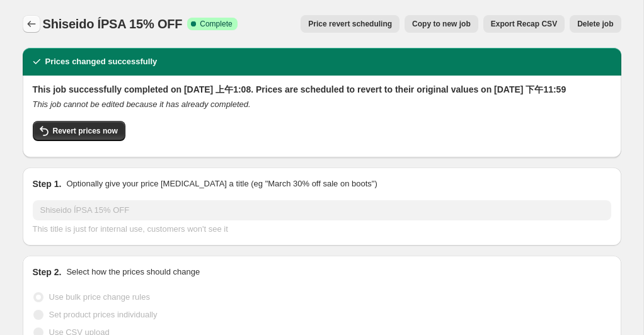
click at [37, 22] on icon "Price change jobs" at bounding box center [31, 24] width 13 height 13
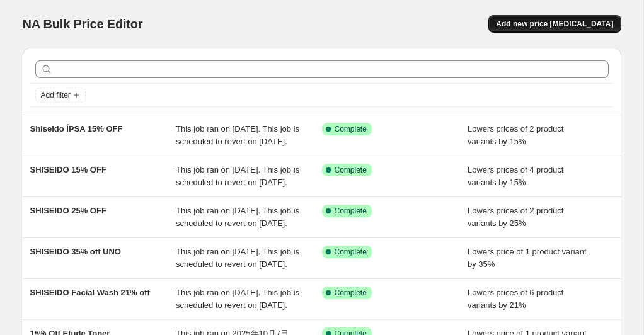
click at [559, 24] on span "Add new price [MEDICAL_DATA]" at bounding box center [554, 24] width 117 height 10
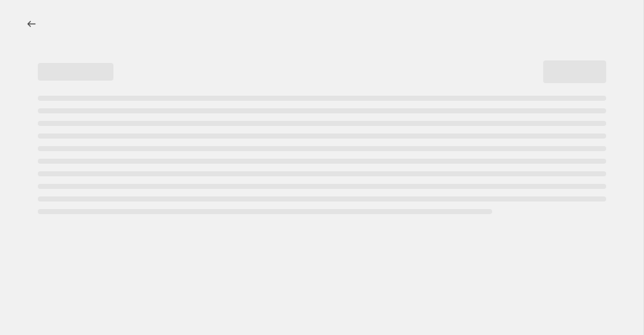
select select "percentage"
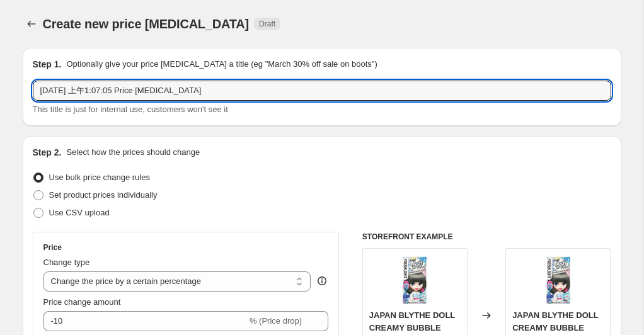
drag, startPoint x: 264, startPoint y: 89, endPoint x: 23, endPoint y: 94, distance: 240.3
click at [23, 94] on div "Step 1. Optionally give your price change job a title (eg "March 30% off sale o…" at bounding box center [322, 87] width 599 height 78
paste input "SHISEIDO curler 5% off"
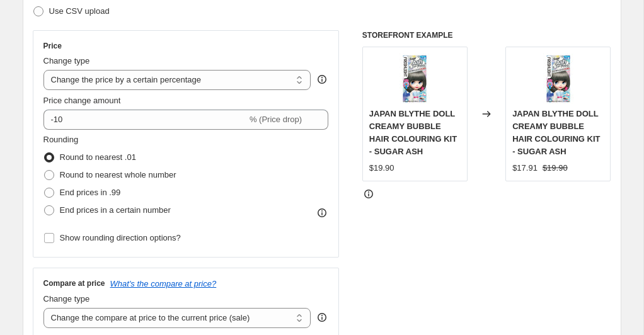
scroll to position [208, 0]
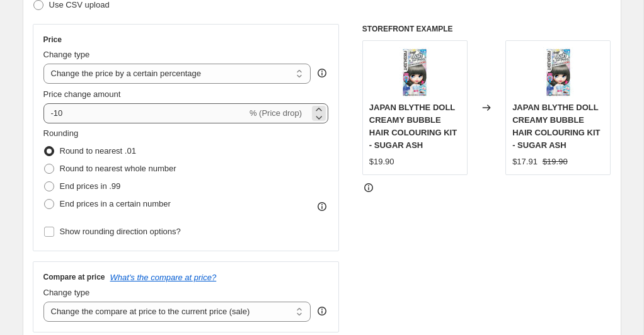
type input "SHISEIDO curler 5% off"
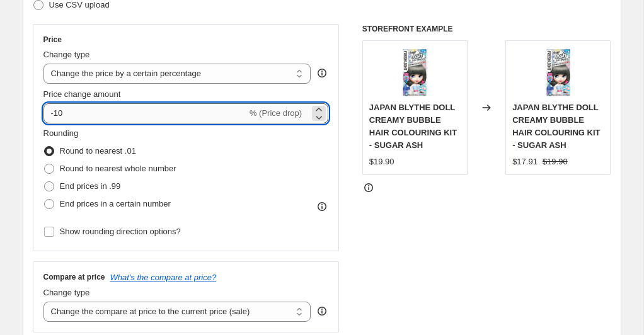
click at [119, 113] on input "-10" at bounding box center [146, 113] width 204 height 20
type input "-1"
type input "-5"
click at [247, 154] on div "Rounding Round to nearest .01 Round to nearest whole number End prices in .99 E…" at bounding box center [187, 170] width 286 height 86
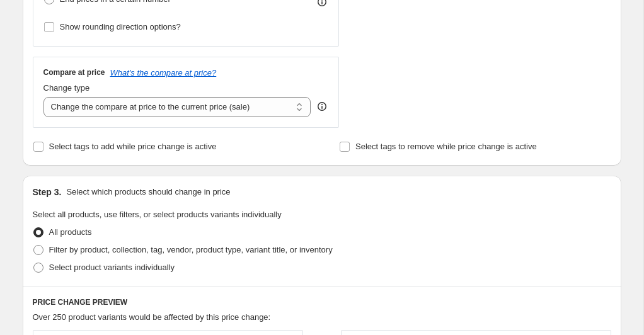
scroll to position [418, 0]
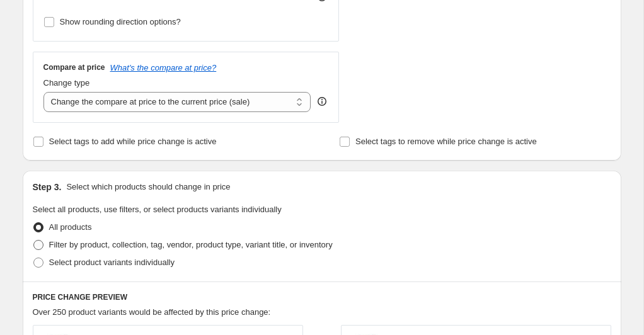
click at [37, 240] on span at bounding box center [38, 245] width 10 height 10
click at [34, 240] on input "Filter by product, collection, tag, vendor, product type, variant title, or inv…" at bounding box center [33, 240] width 1 height 1
radio input "true"
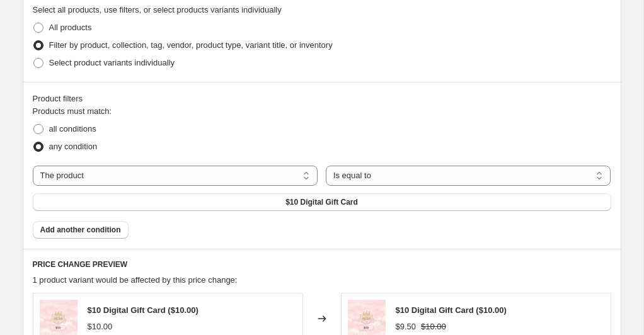
scroll to position [619, 0]
click at [261, 206] on button "$10 Digital Gift Card" at bounding box center [322, 202] width 579 height 18
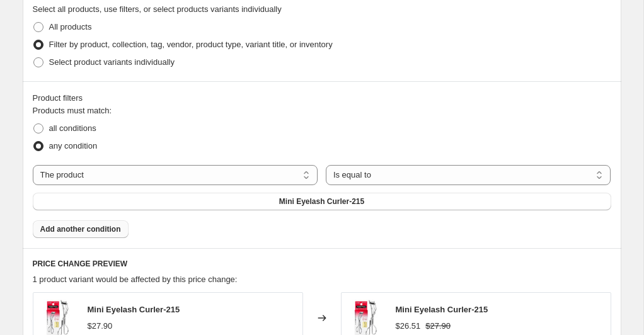
click at [113, 230] on span "Add another condition" at bounding box center [80, 229] width 81 height 10
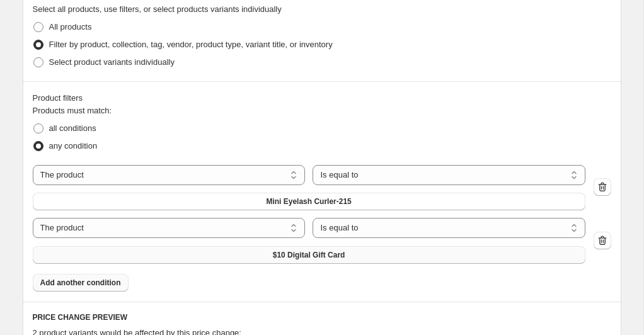
click at [332, 256] on span "$10 Digital Gift Card" at bounding box center [309, 255] width 73 height 10
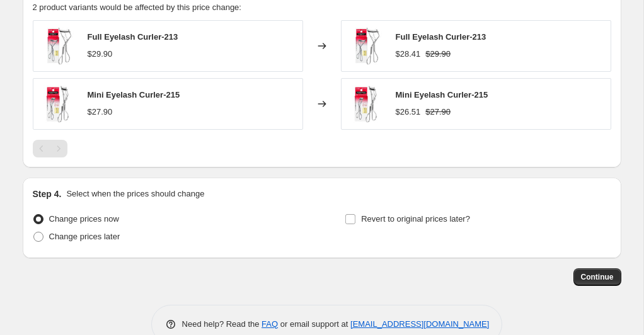
scroll to position [946, 0]
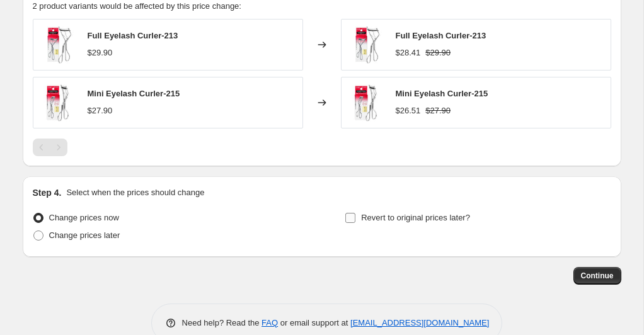
click at [352, 218] on input "Revert to original prices later?" at bounding box center [351, 218] width 10 height 10
checkbox input "true"
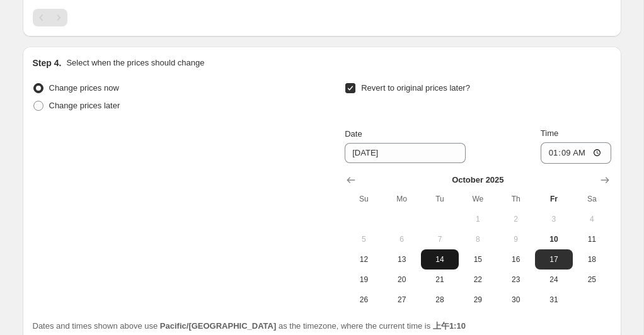
scroll to position [1077, 0]
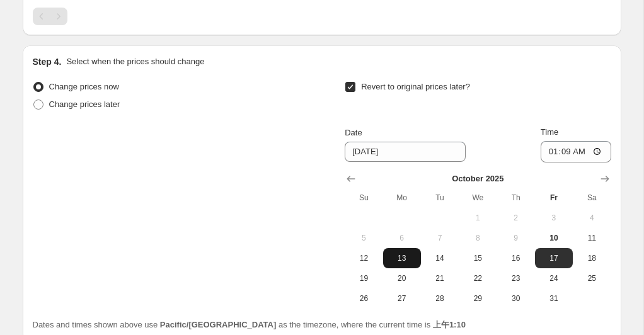
click at [405, 253] on span "13" at bounding box center [402, 258] width 28 height 10
type input "[DATE]"
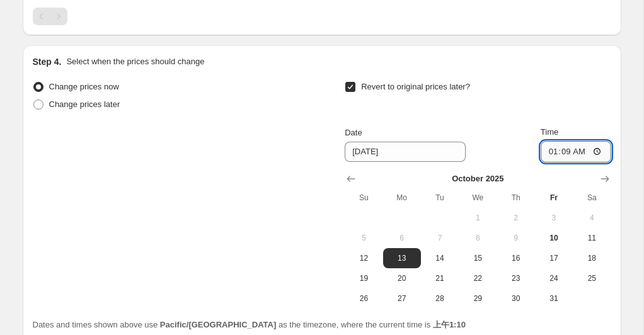
click at [574, 154] on input "01:09" at bounding box center [576, 151] width 71 height 21
click at [601, 152] on input "01:09" at bounding box center [576, 151] width 71 height 21
type input "23:59"
click at [318, 145] on div "Change prices now Change prices later Revert to original prices later? Date [DA…" at bounding box center [322, 193] width 579 height 231
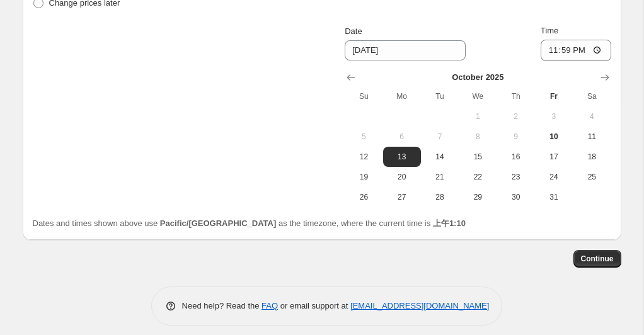
scroll to position [1186, 0]
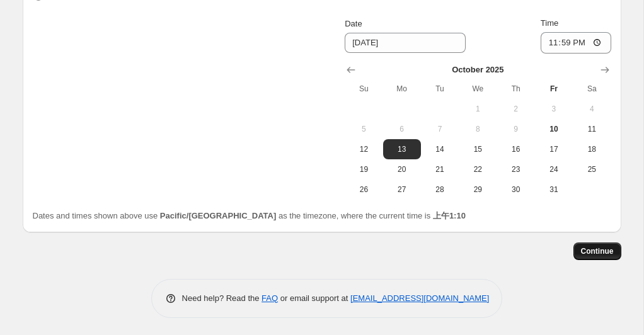
click at [600, 249] on span "Continue" at bounding box center [597, 252] width 33 height 10
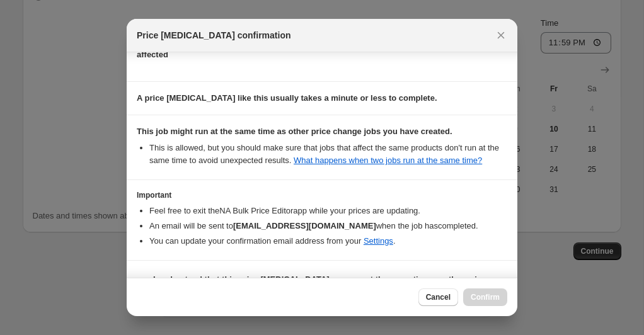
scroll to position [219, 0]
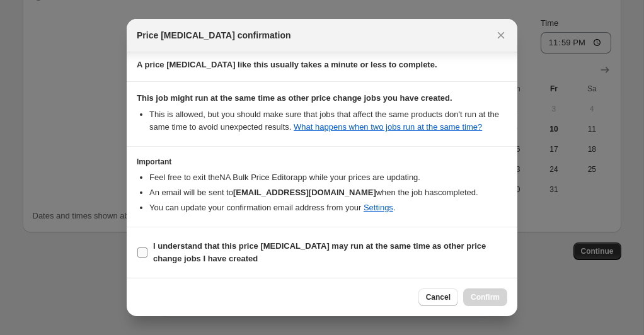
click at [148, 255] on span ":r6g:" at bounding box center [142, 252] width 11 height 11
click at [148, 255] on input "I understand that this price [MEDICAL_DATA] may run at the same time as other p…" at bounding box center [142, 253] width 10 height 10
checkbox input "true"
click at [484, 296] on span "Confirm" at bounding box center [485, 298] width 29 height 10
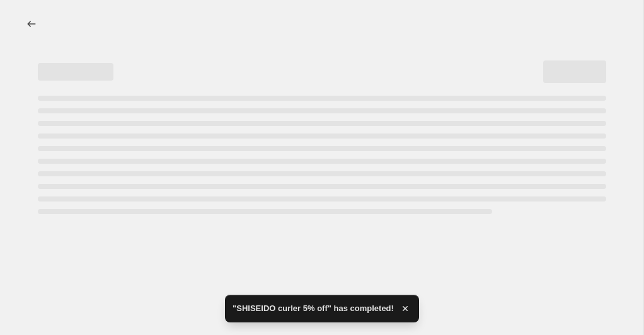
select select "percentage"
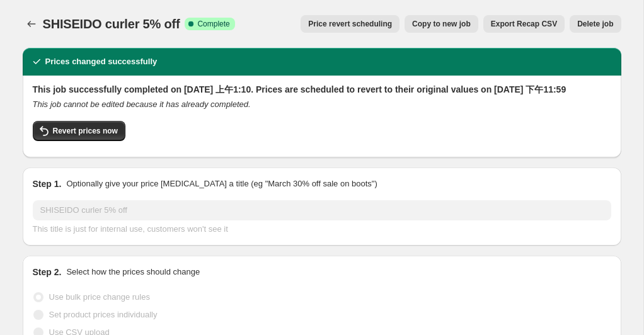
scroll to position [5, 0]
